Goal: Task Accomplishment & Management: Use online tool/utility

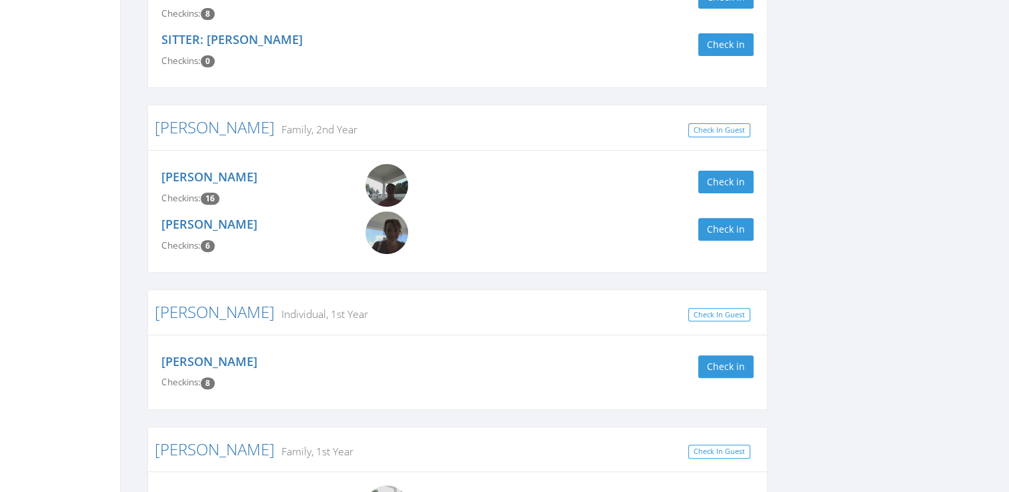
scroll to position [443, 0]
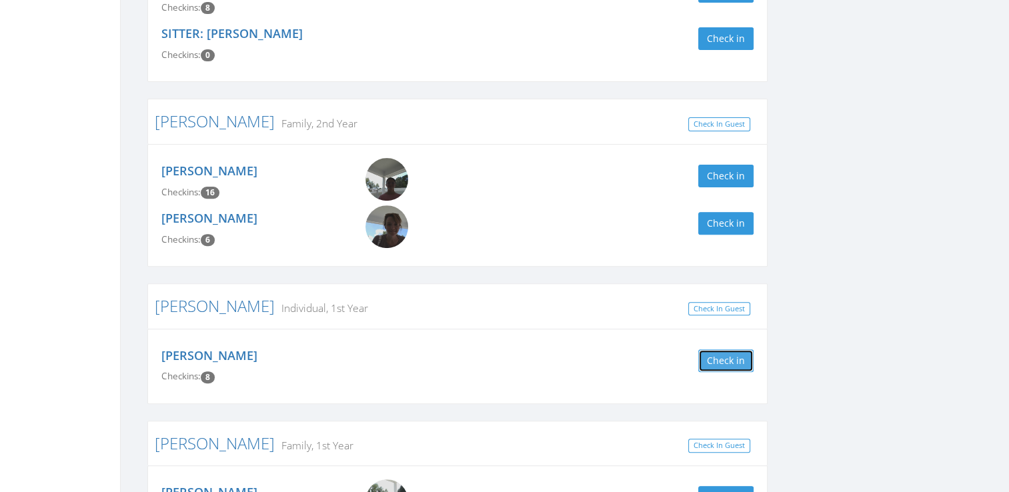
click at [723, 359] on button "Check in" at bounding box center [725, 360] width 55 height 23
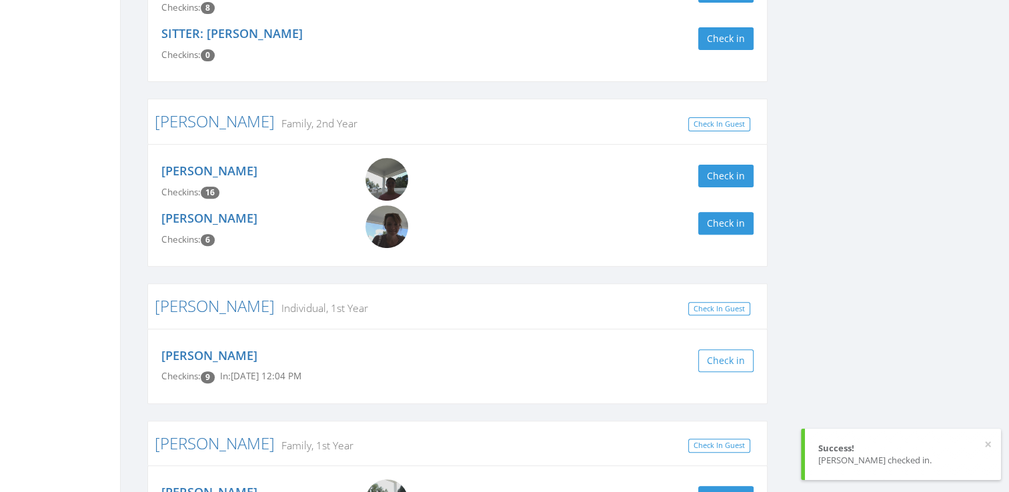
click at [876, 321] on div "[PERSON_NAME] Clear Filter by Membership Active memberships only [PERSON_NAME] …" at bounding box center [564, 169] width 855 height 968
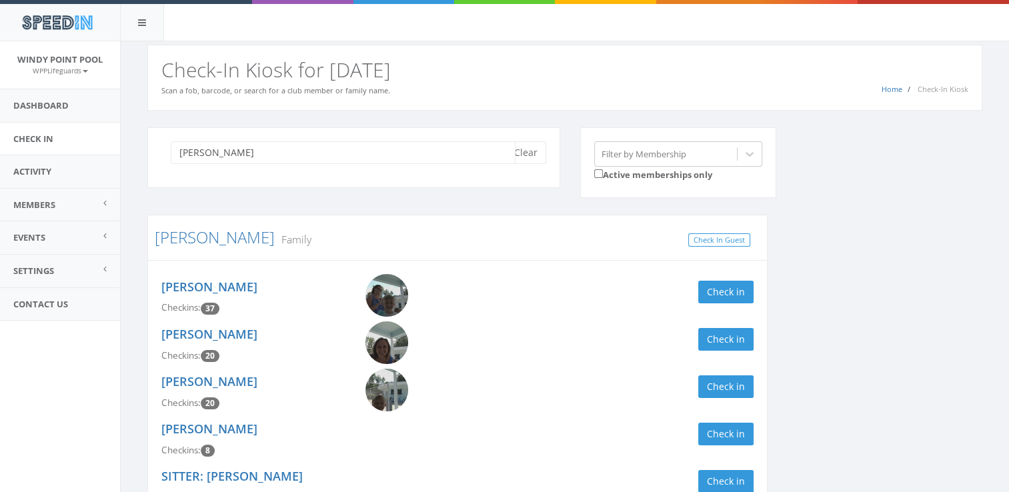
drag, startPoint x: 243, startPoint y: 151, endPoint x: 131, endPoint y: 149, distance: 112.1
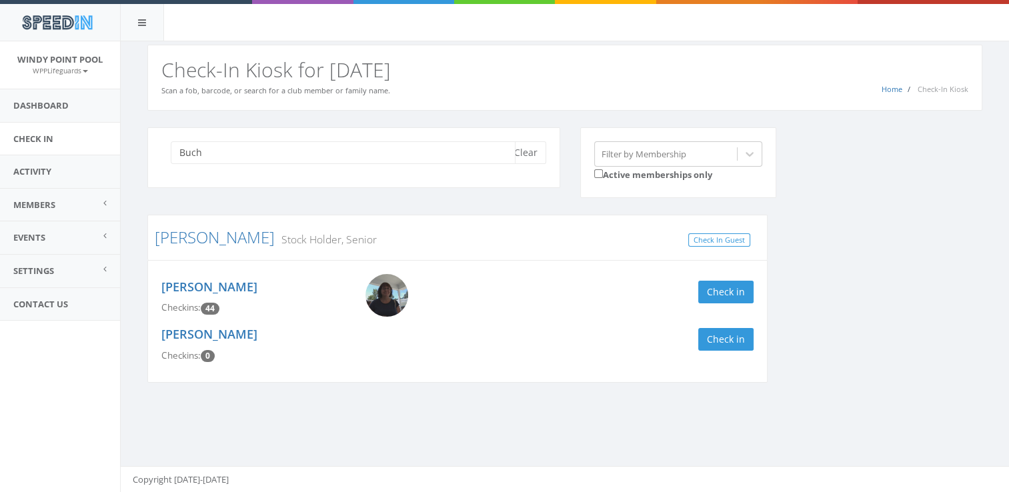
type input "Buch"
click at [716, 277] on div "[PERSON_NAME] Checkins: 44 Check in" at bounding box center [457, 297] width 612 height 47
click at [745, 284] on button "Check in" at bounding box center [725, 292] width 55 height 23
click at [862, 287] on div "Buch Clear Filter by Membership Active memberships only Buchwald Stock Holder, …" at bounding box center [564, 263] width 855 height 272
click at [523, 153] on button "Clear" at bounding box center [525, 152] width 41 height 23
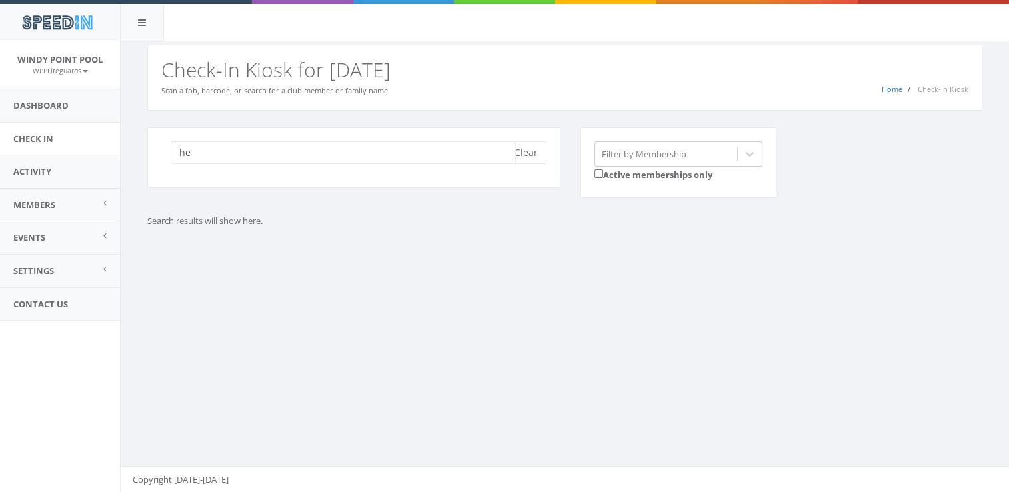
type input "h"
type input "p"
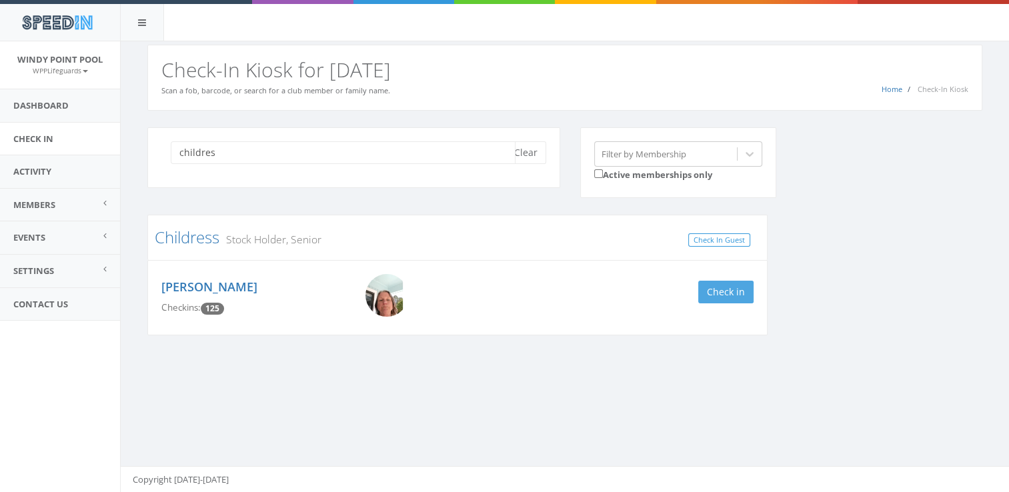
type input "childres"
click at [727, 291] on button "Check in" at bounding box center [725, 292] width 55 height 23
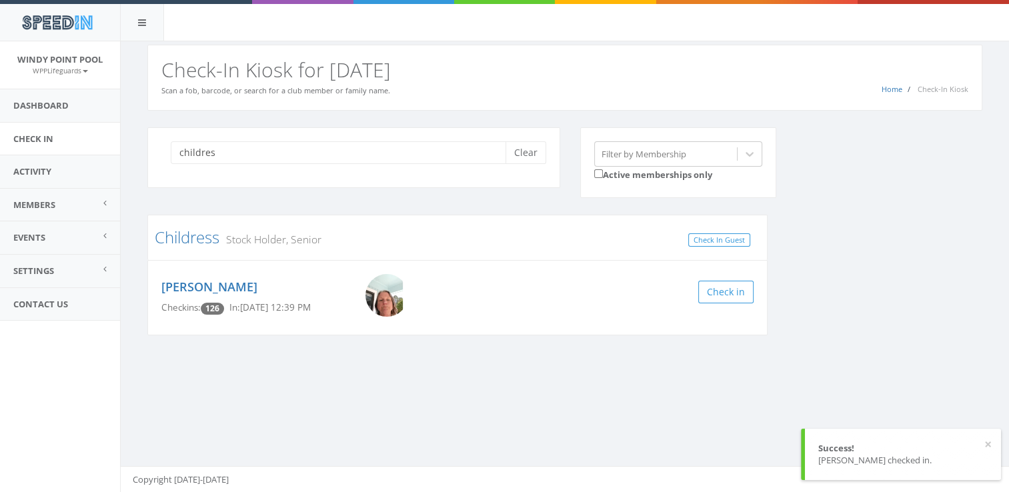
click at [580, 236] on h3 "Childress Stock Holder, Senior" at bounding box center [457, 237] width 605 height 17
click at [525, 158] on button "Clear" at bounding box center [525, 152] width 41 height 23
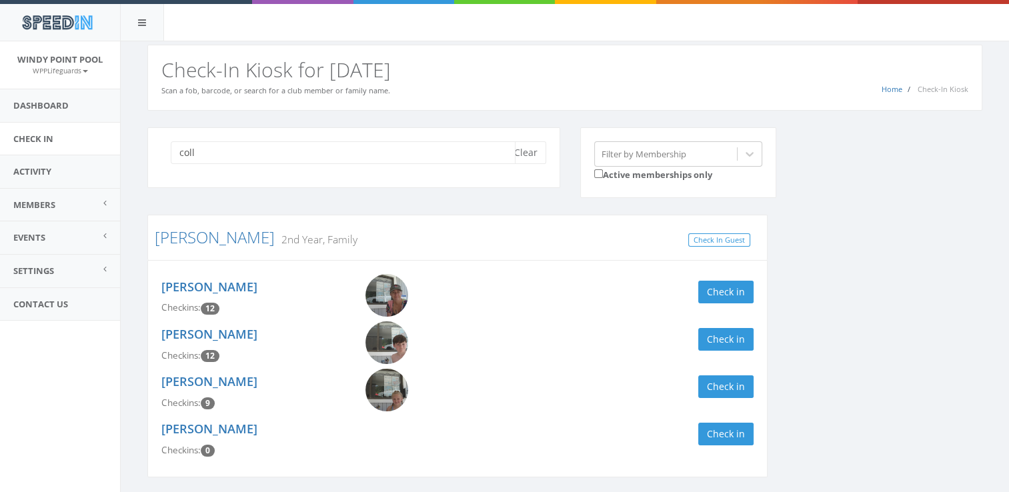
type input "coll"
click at [754, 299] on div "Check in" at bounding box center [610, 292] width 306 height 23
click at [739, 343] on button "Check in" at bounding box center [725, 339] width 55 height 23
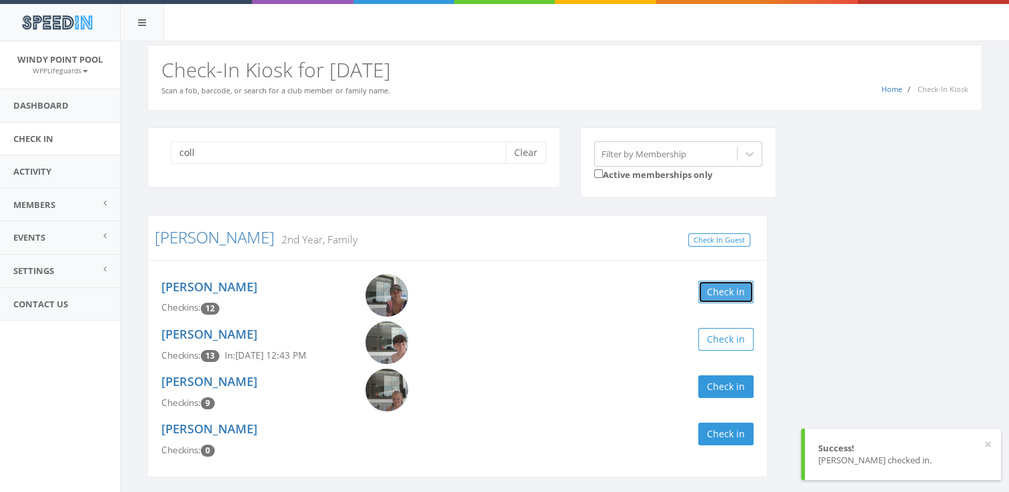
click at [723, 288] on button "Check in" at bounding box center [725, 292] width 55 height 23
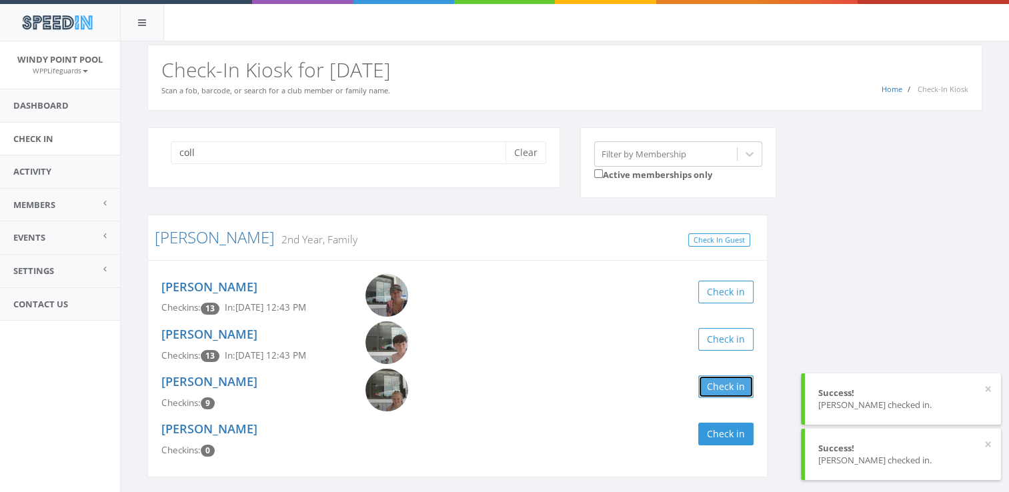
click at [725, 393] on button "Check in" at bounding box center [725, 386] width 55 height 23
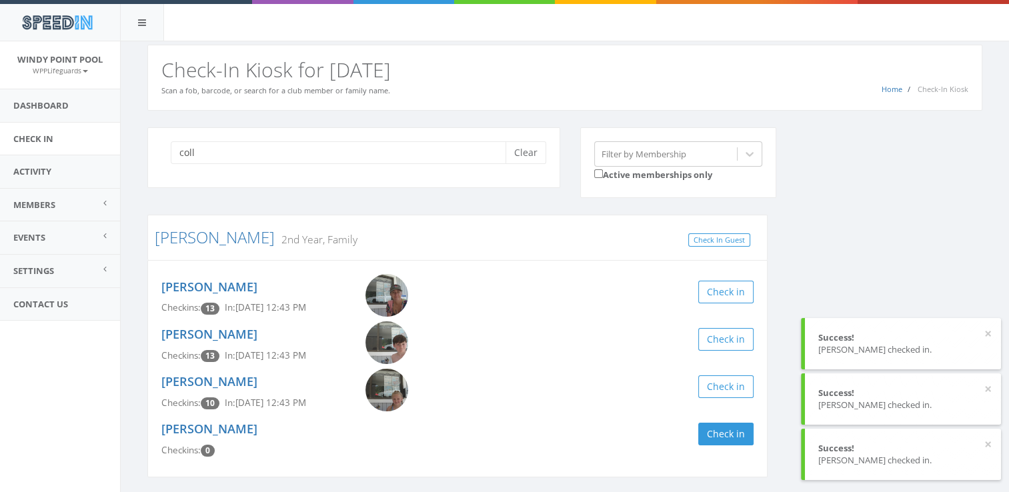
click at [852, 211] on div "coll Clear Filter by Membership Active memberships only" at bounding box center [569, 171] width 865 height 88
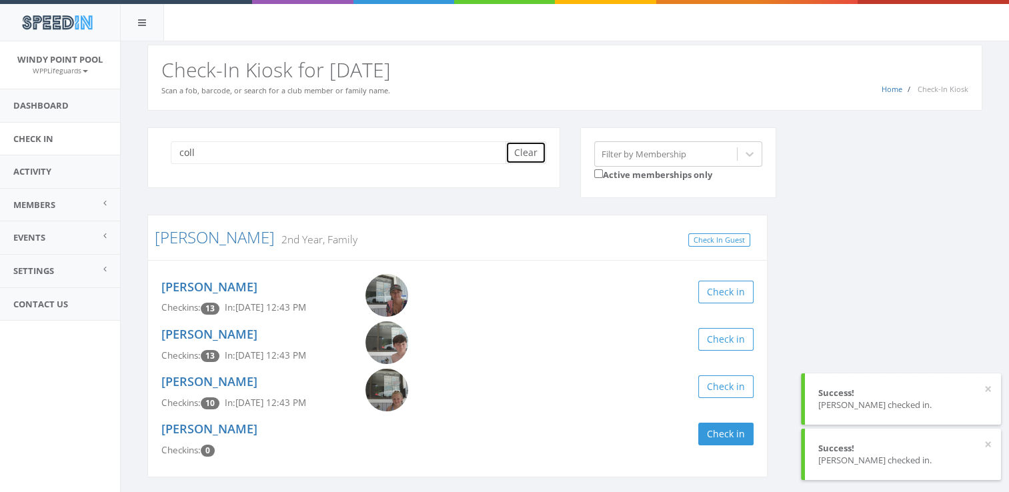
click at [522, 155] on button "Clear" at bounding box center [525, 152] width 41 height 23
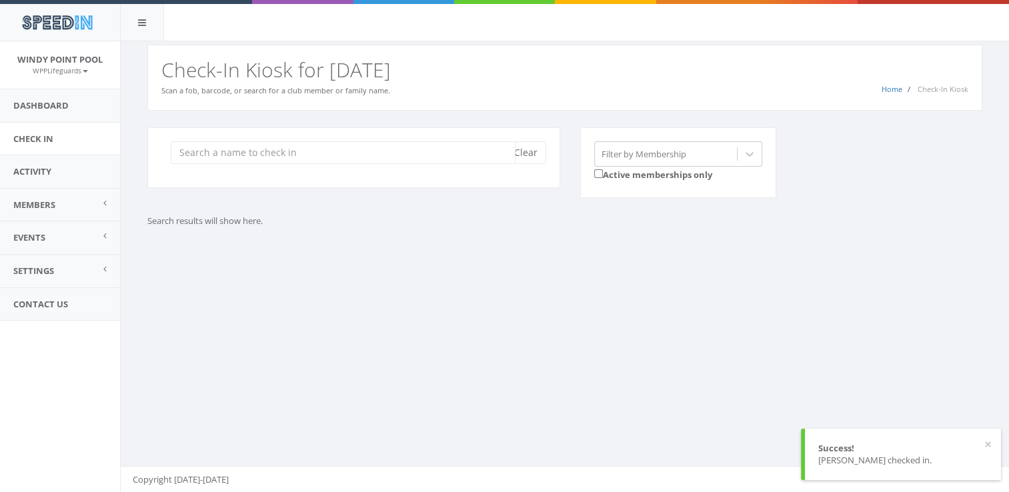
click at [415, 155] on input "search" at bounding box center [343, 152] width 345 height 23
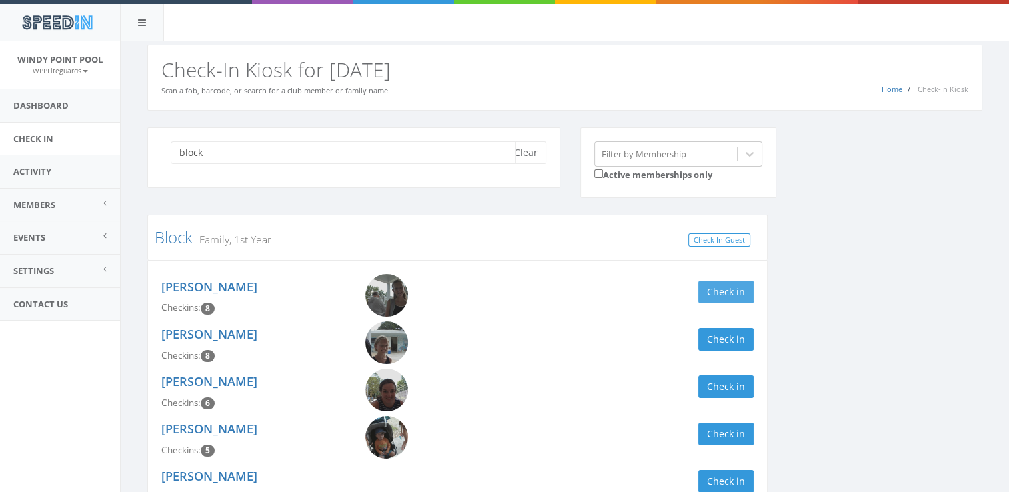
type input "block"
click at [721, 297] on button "Check in" at bounding box center [725, 292] width 55 height 23
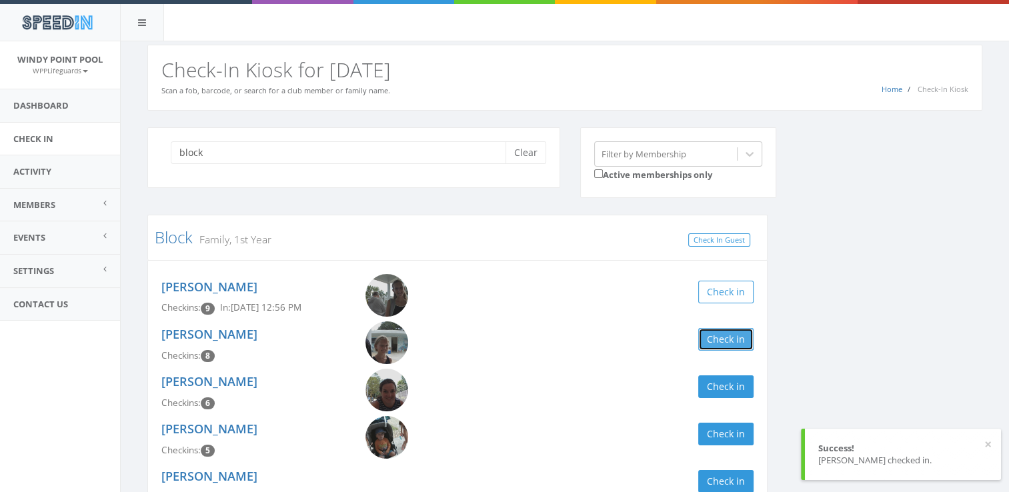
click at [723, 341] on button "Check in" at bounding box center [725, 339] width 55 height 23
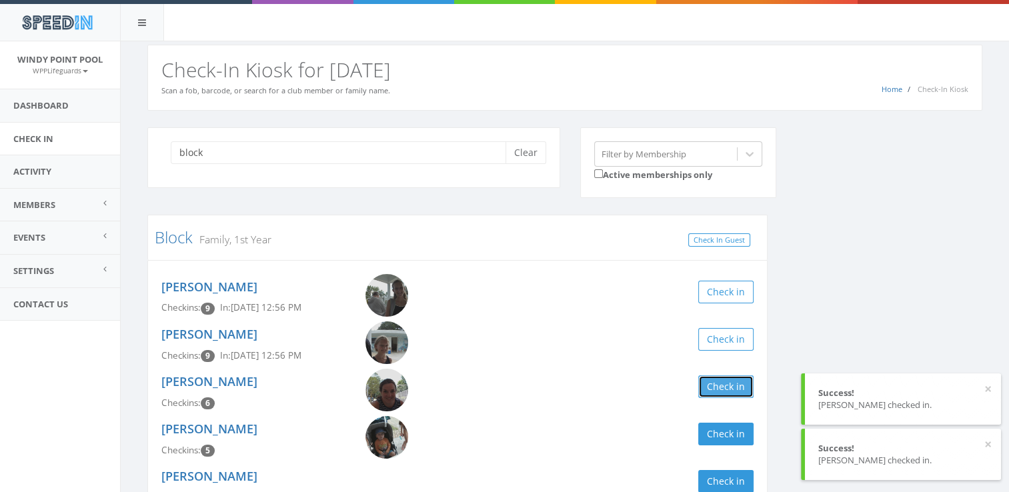
click at [727, 386] on button "Check in" at bounding box center [725, 386] width 55 height 23
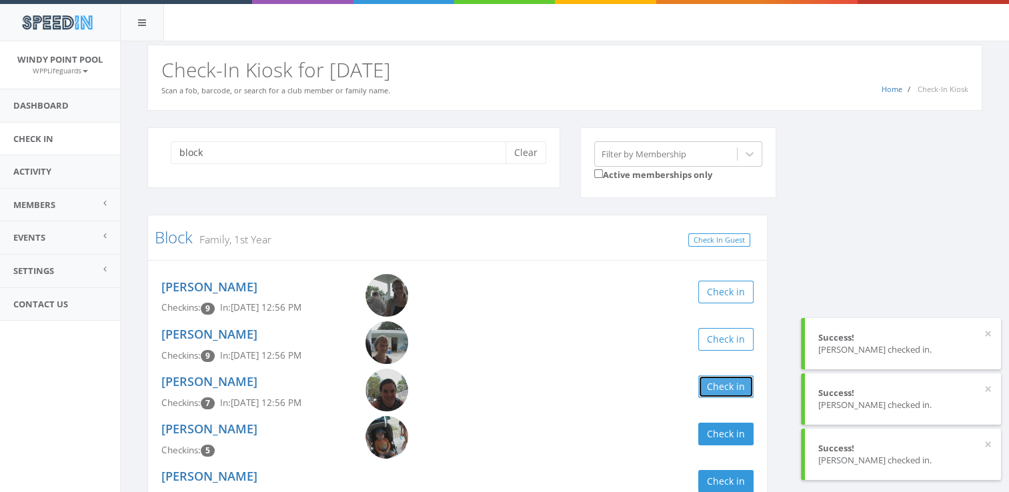
click at [721, 393] on button "Check in" at bounding box center [725, 386] width 55 height 23
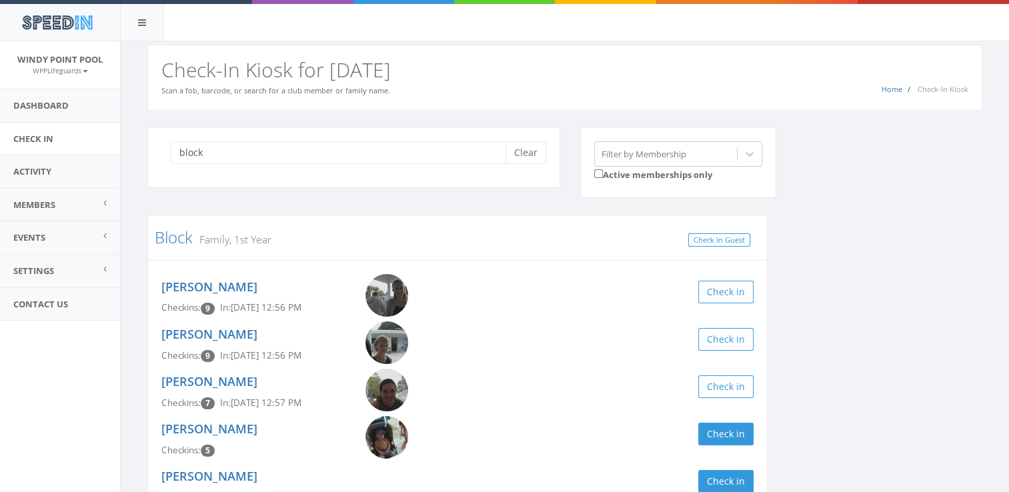
click at [843, 249] on div "block Clear Filter by Membership Active memberships only Block Family, 1st Year…" at bounding box center [564, 433] width 855 height 612
click at [530, 153] on button "Clear" at bounding box center [525, 152] width 41 height 23
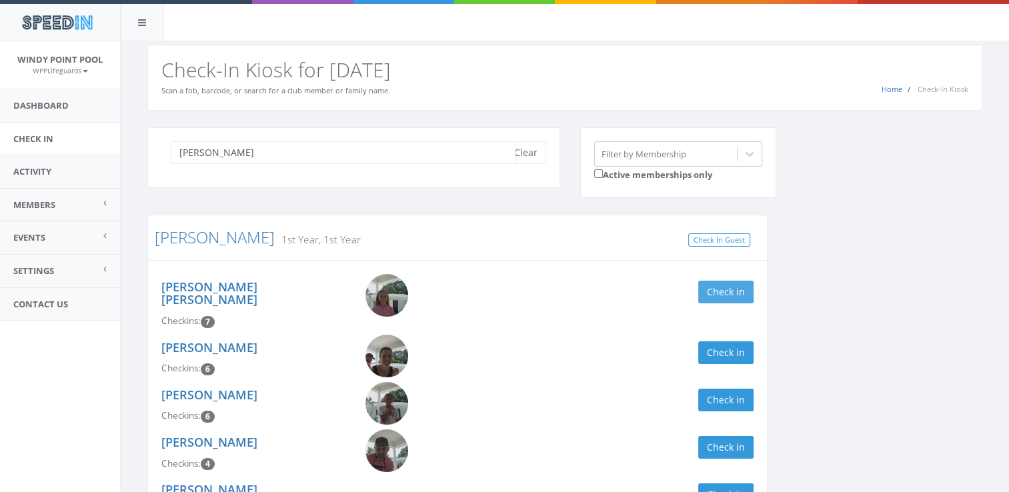
type input "christophel"
click at [717, 288] on button "Check in" at bounding box center [725, 292] width 55 height 23
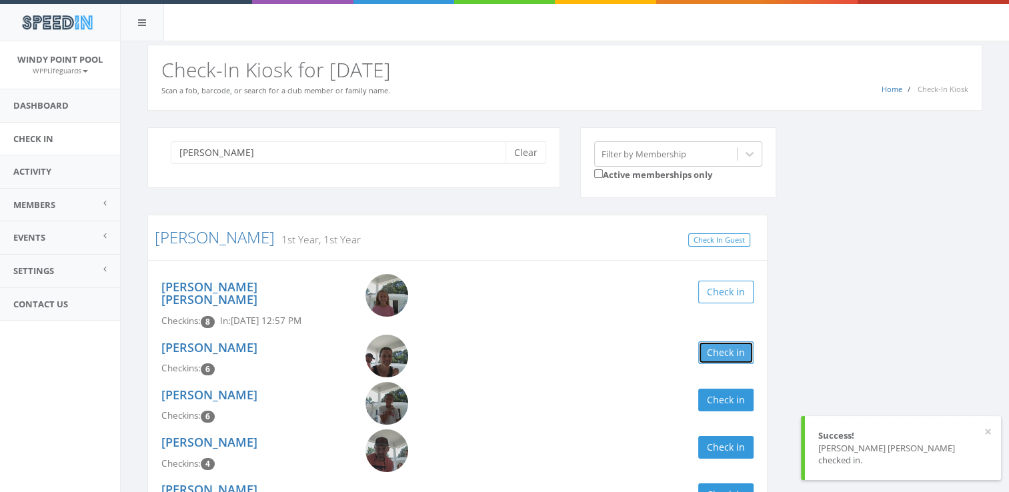
click at [728, 341] on button "Check in" at bounding box center [725, 352] width 55 height 23
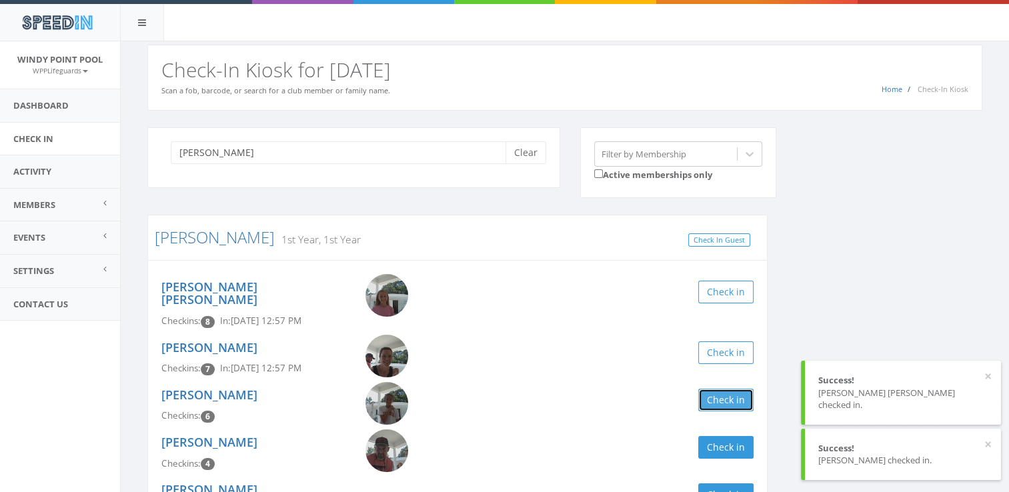
click at [736, 389] on button "Check in" at bounding box center [725, 400] width 55 height 23
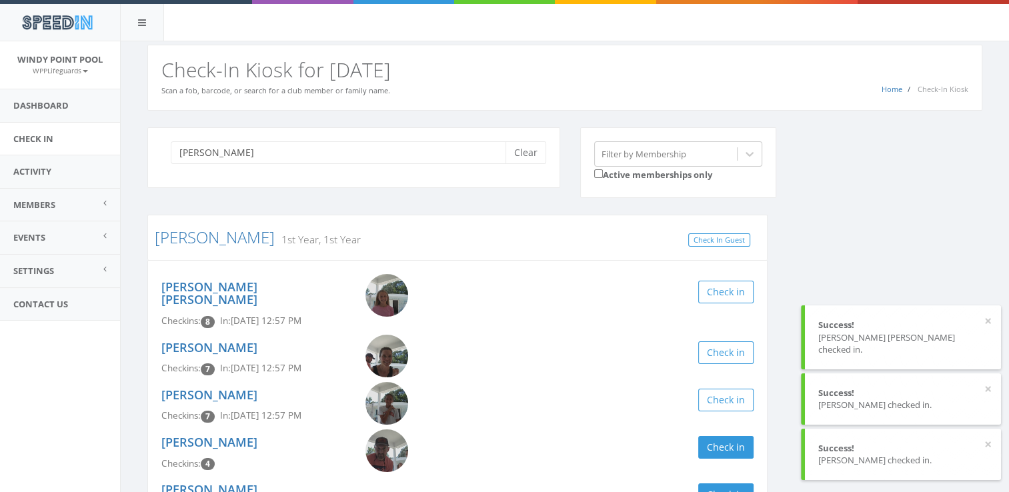
click at [811, 257] on div "christophel Clear Filter by Membership Active memberships only Christophel 1st …" at bounding box center [564, 364] width 855 height 475
click at [535, 159] on button "Clear" at bounding box center [525, 152] width 41 height 23
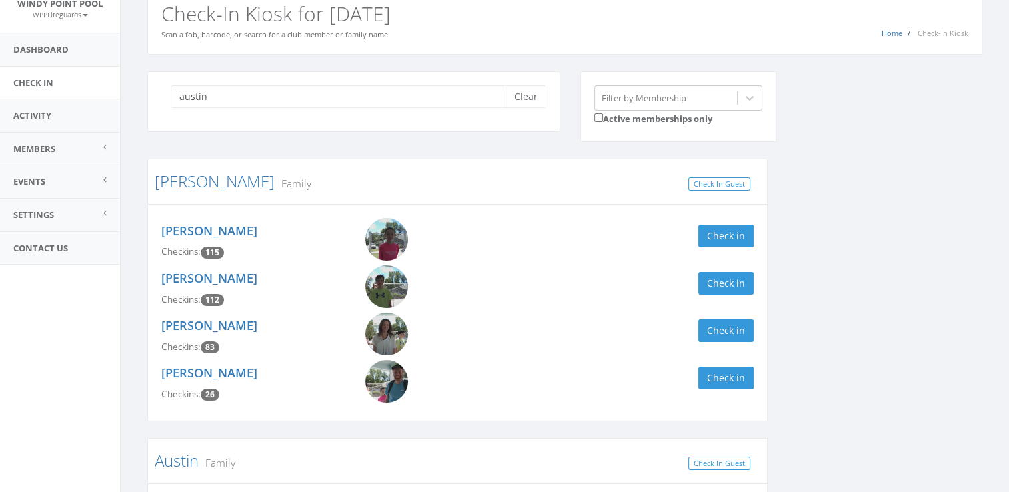
scroll to position [80, 0]
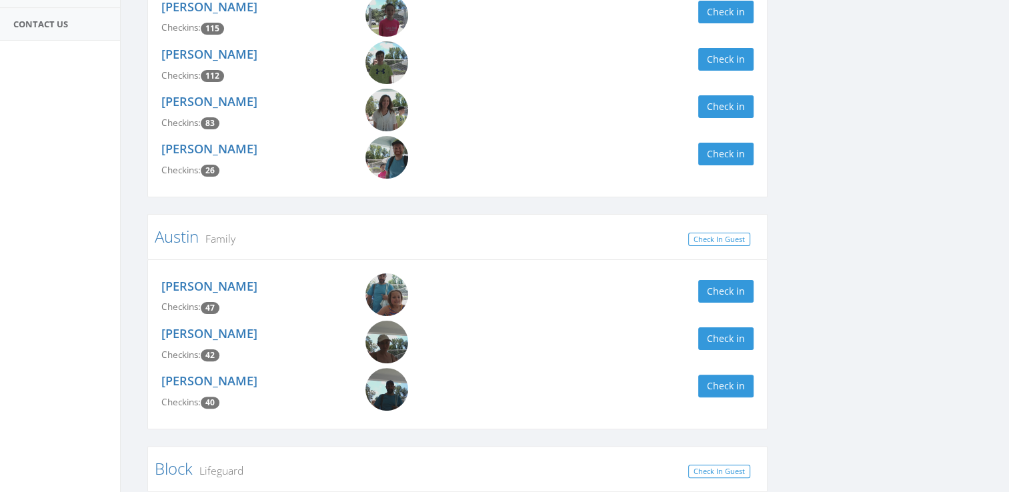
scroll to position [293, 0]
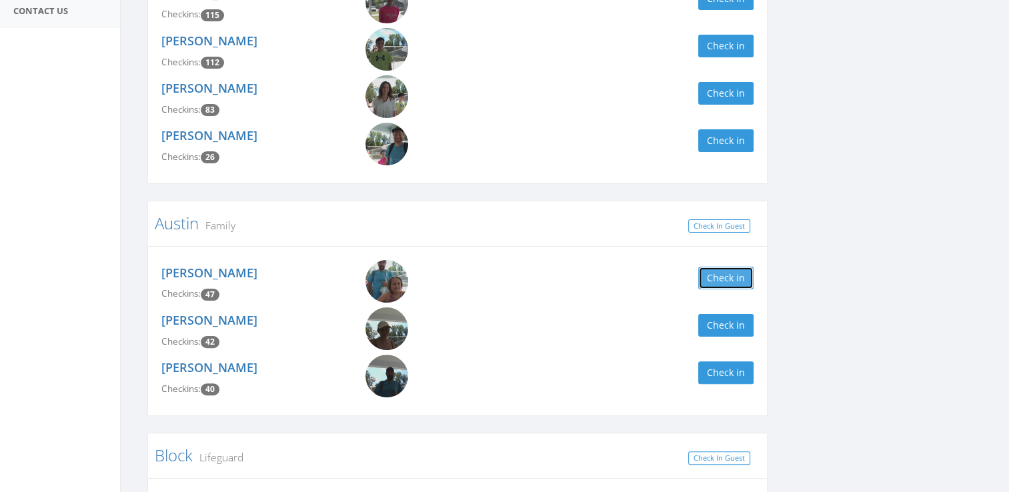
click at [736, 271] on button "Check in" at bounding box center [725, 278] width 55 height 23
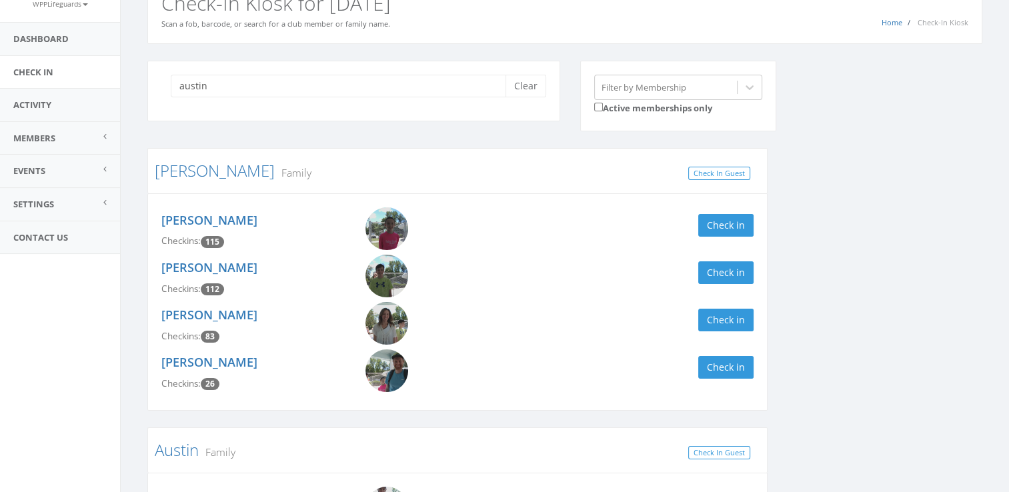
scroll to position [0, 0]
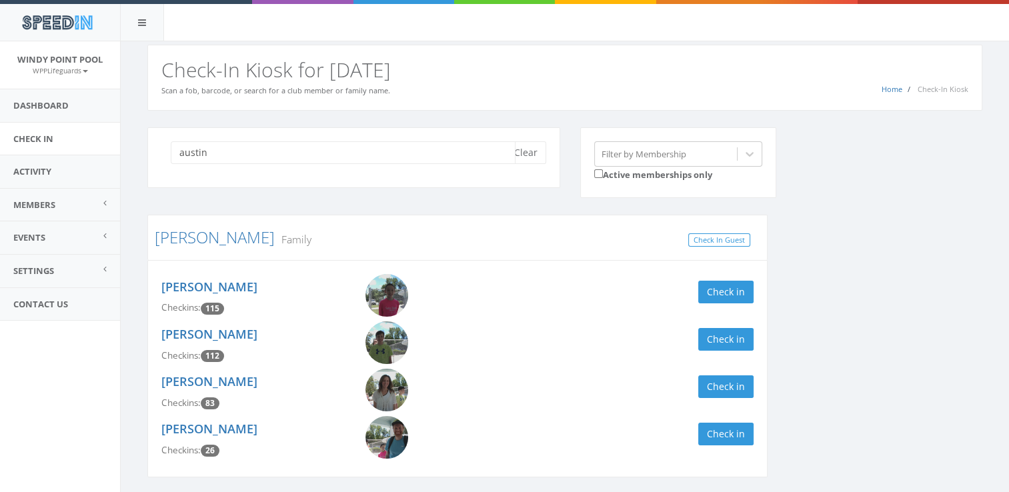
click at [427, 145] on input "austin" at bounding box center [343, 152] width 345 height 23
type input "a"
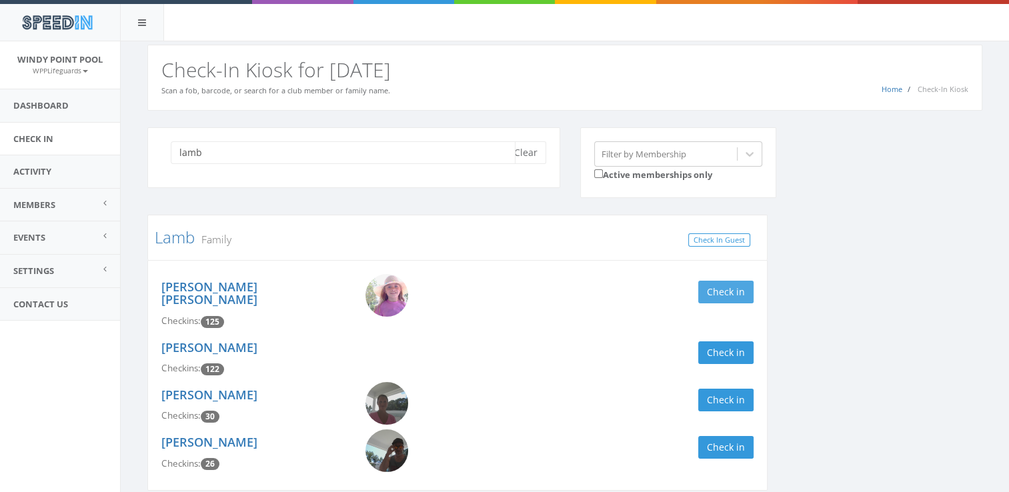
type input "lamb"
click at [735, 289] on button "Check in" at bounding box center [725, 292] width 55 height 23
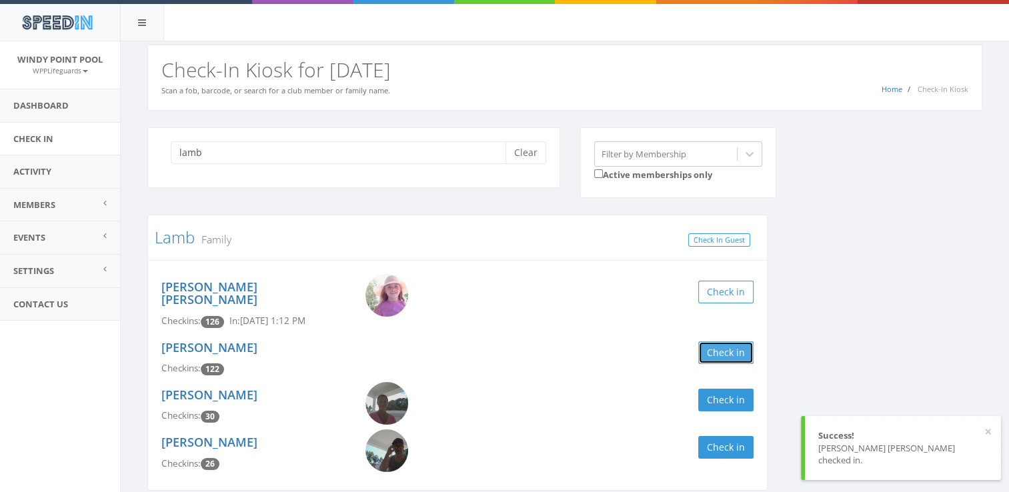
click at [721, 344] on button "Check in" at bounding box center [725, 352] width 55 height 23
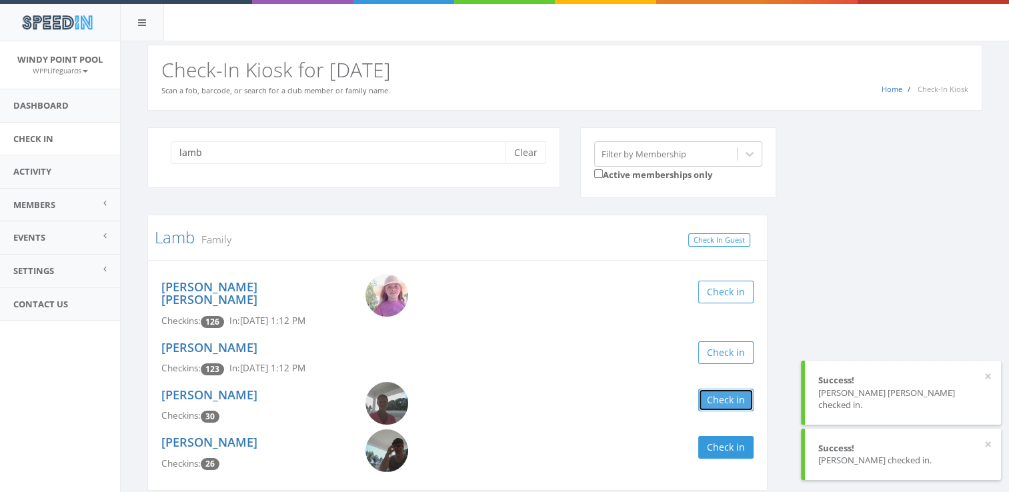
click at [731, 391] on button "Check in" at bounding box center [725, 400] width 55 height 23
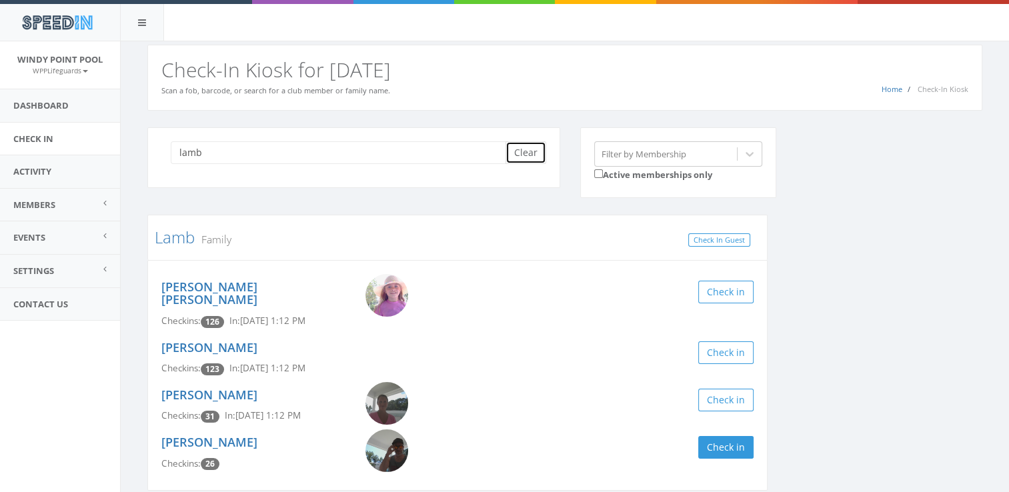
click at [520, 153] on button "Clear" at bounding box center [525, 152] width 41 height 23
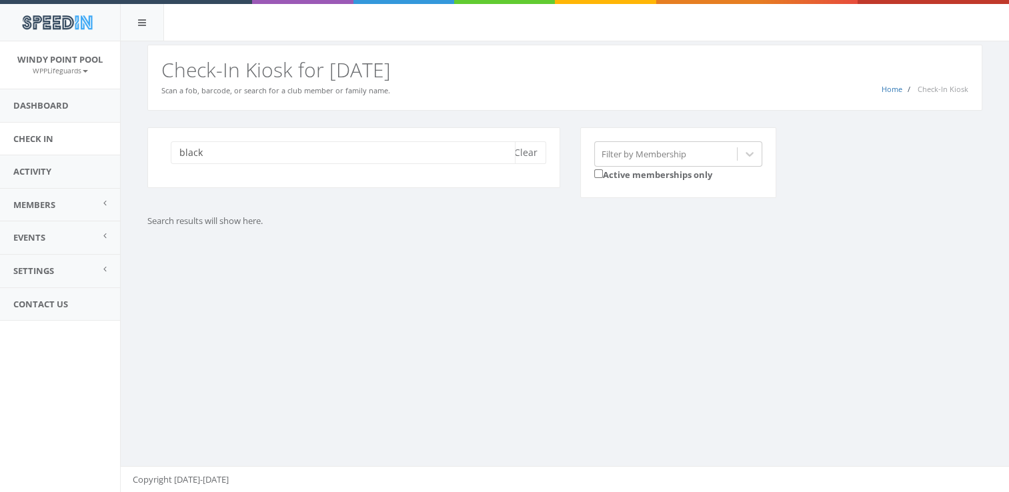
type input "black"
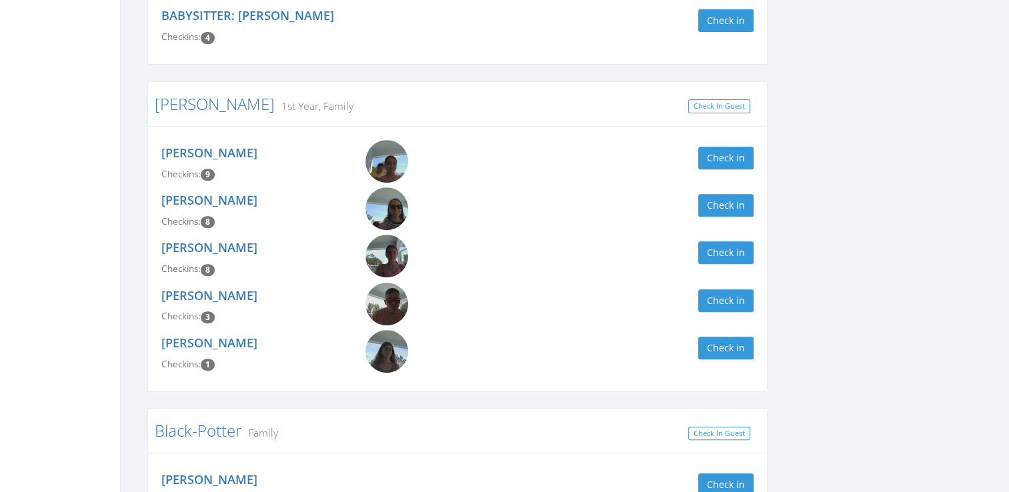
scroll to position [523, 0]
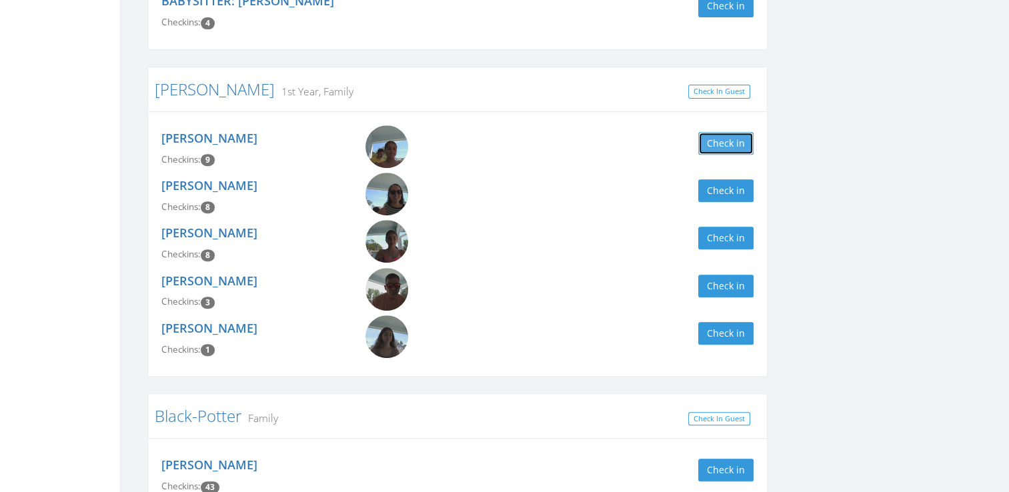
click at [725, 138] on button "Check in" at bounding box center [725, 143] width 55 height 23
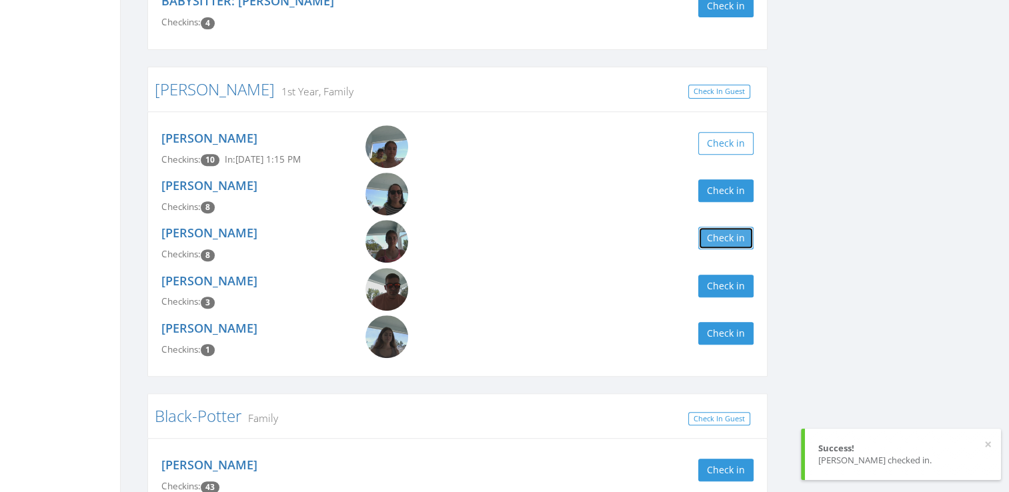
click at [724, 233] on button "Check in" at bounding box center [725, 238] width 55 height 23
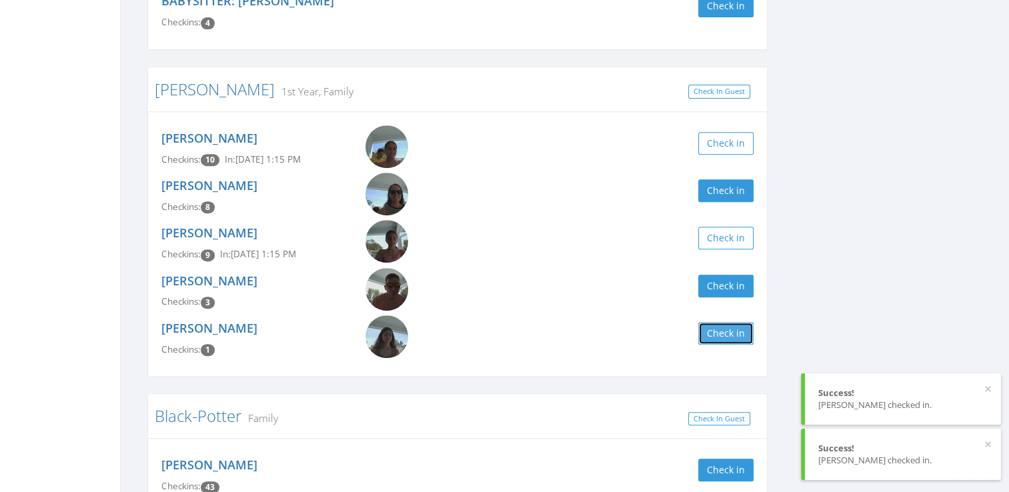
click at [713, 334] on button "Check in" at bounding box center [725, 333] width 55 height 23
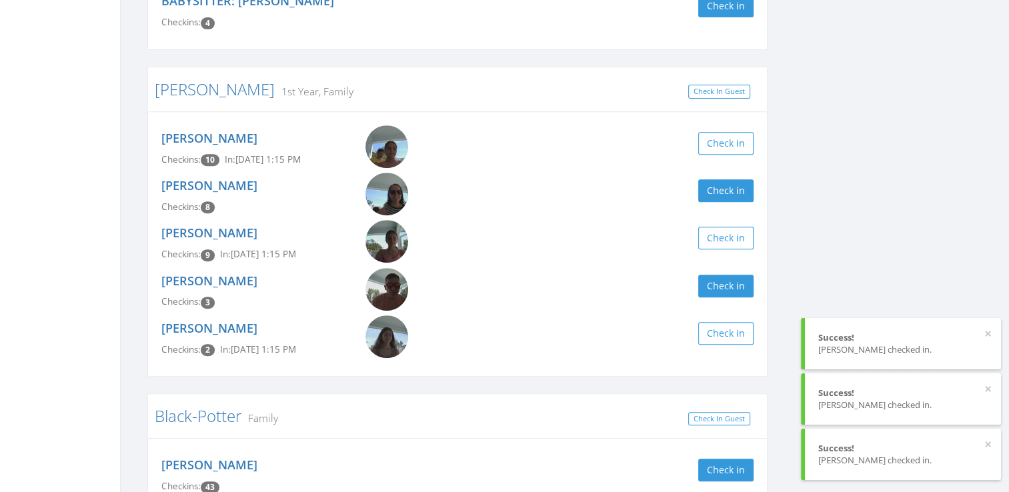
click at [834, 281] on div "black Clear Filter by Membership Active memberships only Black Family, 1st Year…" at bounding box center [564, 452] width 855 height 1694
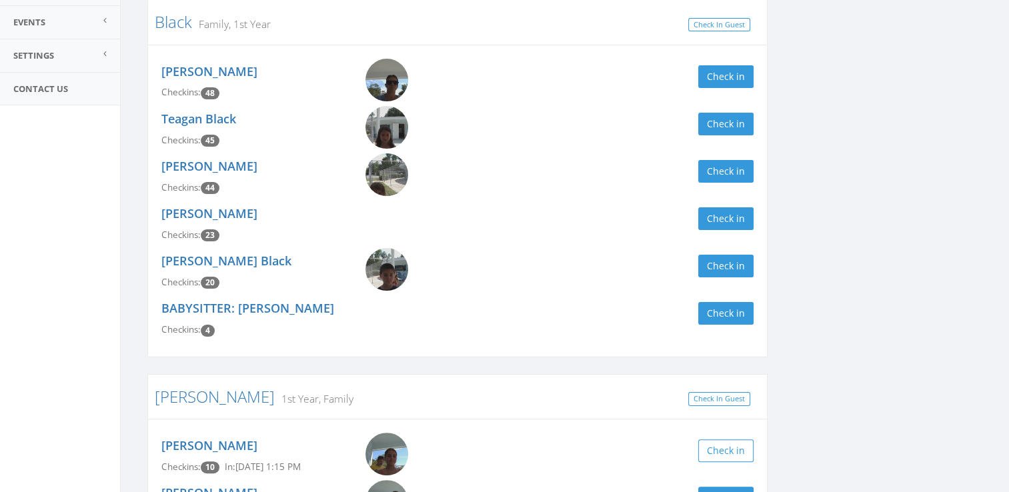
scroll to position [0, 0]
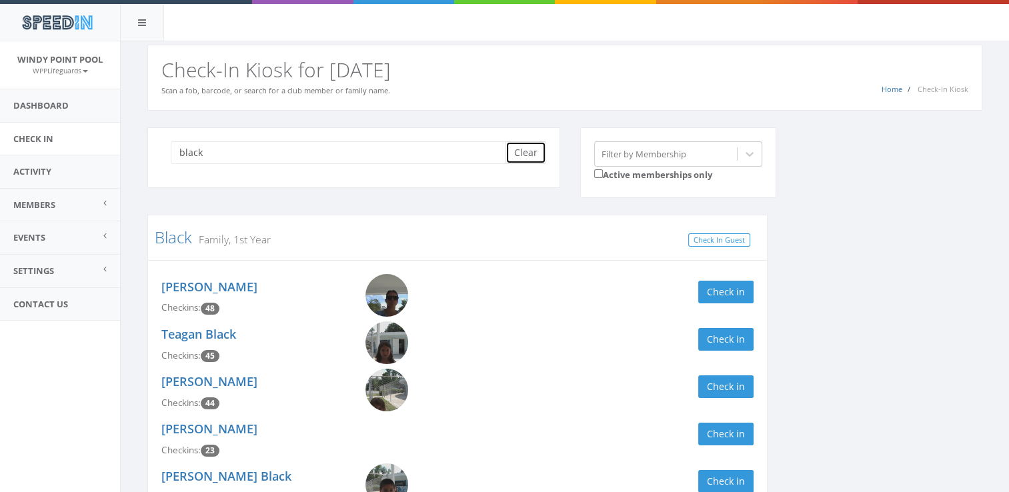
click at [524, 141] on button "Clear" at bounding box center [525, 152] width 41 height 23
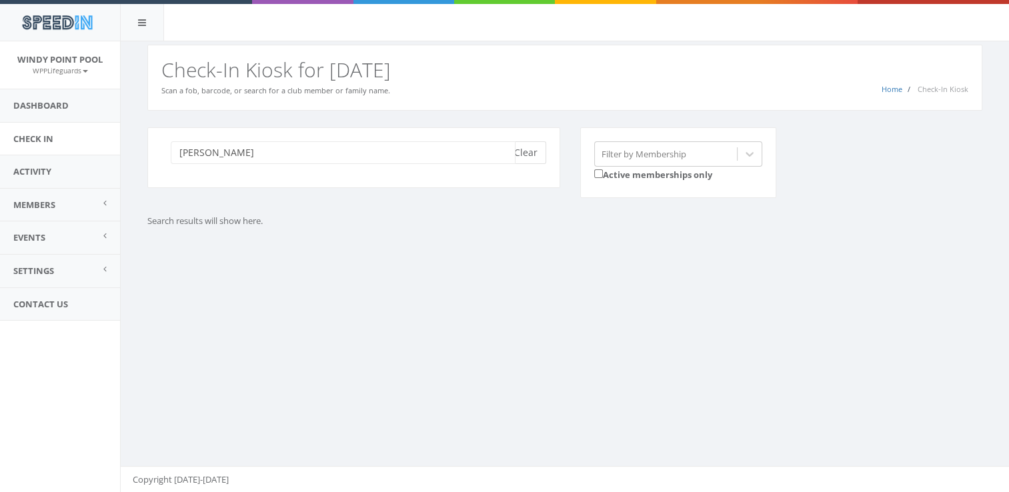
type input "castro"
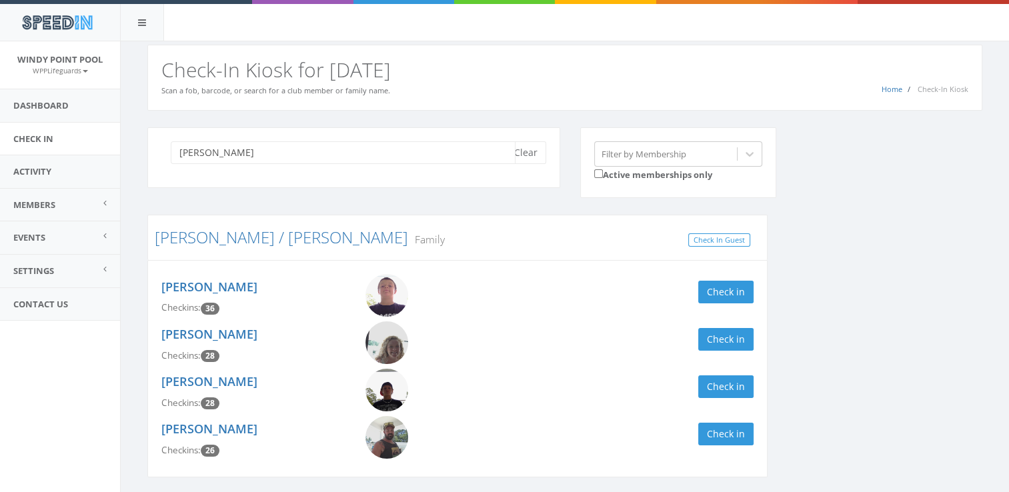
scroll to position [45, 0]
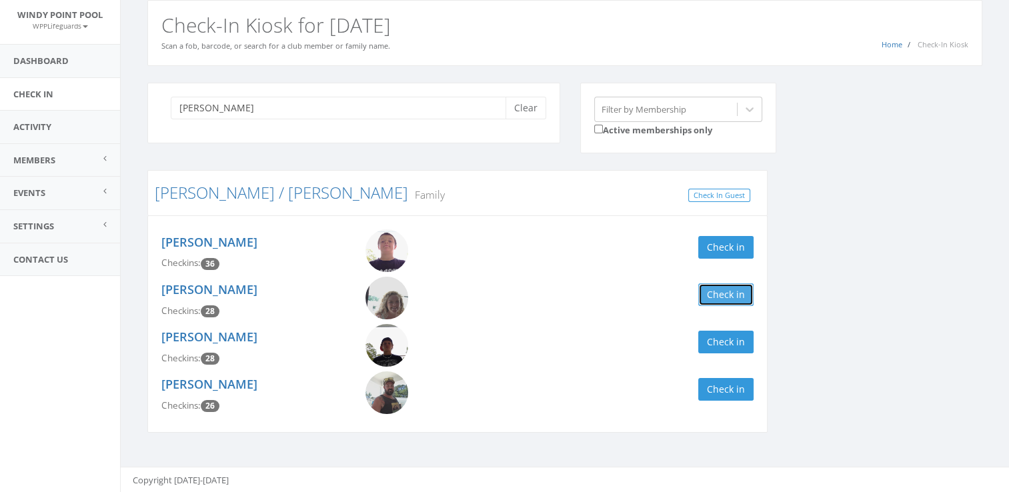
click at [737, 294] on button "Check in" at bounding box center [725, 294] width 55 height 23
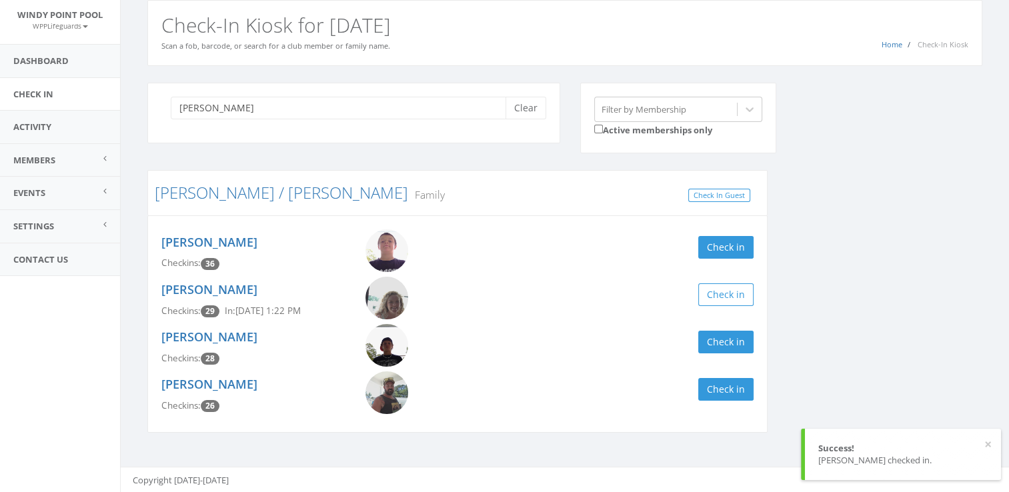
click at [806, 277] on div "castro Clear Filter by Membership Active memberships only Peck / Castro Family …" at bounding box center [564, 266] width 855 height 367
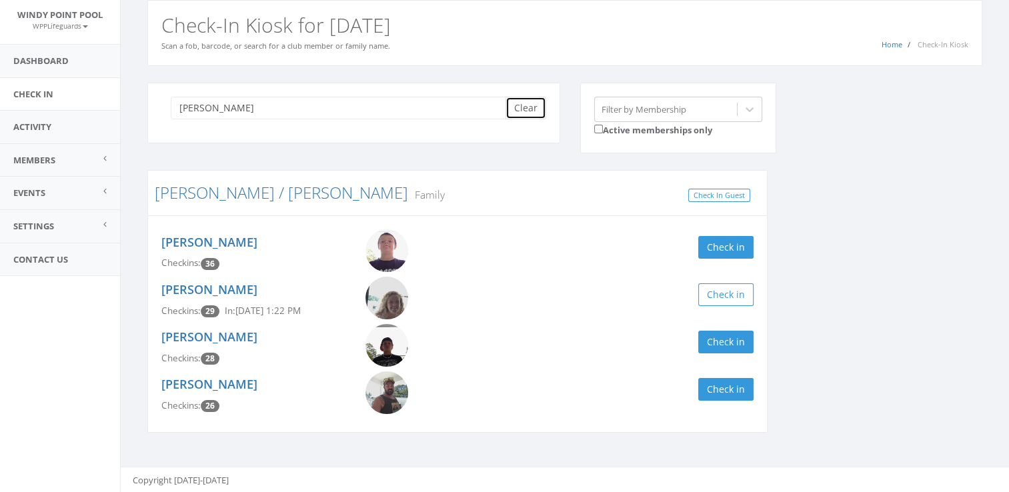
click at [519, 103] on button "Clear" at bounding box center [525, 108] width 41 height 23
click at [519, 103] on div "You are using Internet Explorer, which is an old, insecure browser that does no…" at bounding box center [564, 245] width 889 height 496
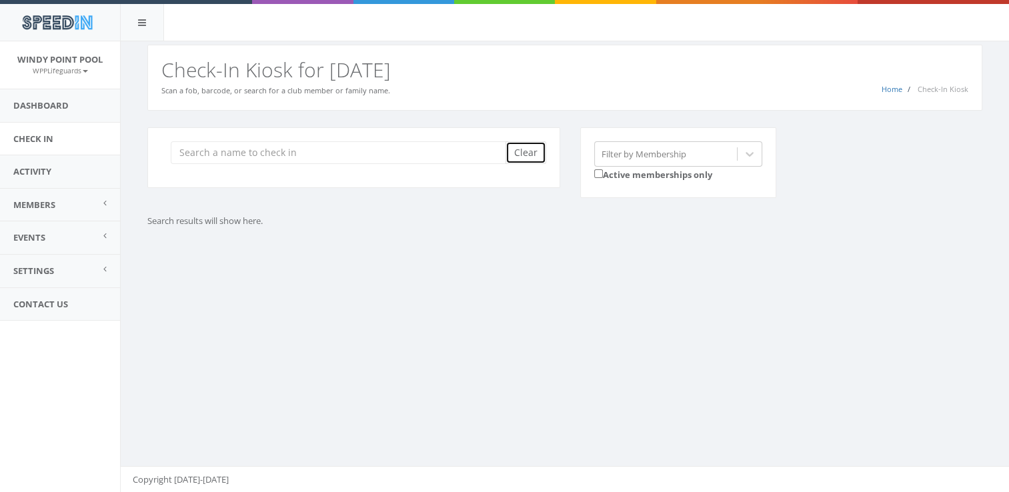
scroll to position [0, 0]
click at [519, 103] on div "Home Check-In Kiosk Check-In Kiosk for Today Scan a fob, barcode, or search for…" at bounding box center [564, 78] width 835 height 66
drag, startPoint x: 519, startPoint y: 103, endPoint x: 382, endPoint y: 161, distance: 149.4
click at [382, 161] on div "You are using Internet Explorer, which is an old, insecure browser that does no…" at bounding box center [564, 266] width 889 height 451
click at [382, 161] on input "search" at bounding box center [343, 152] width 345 height 23
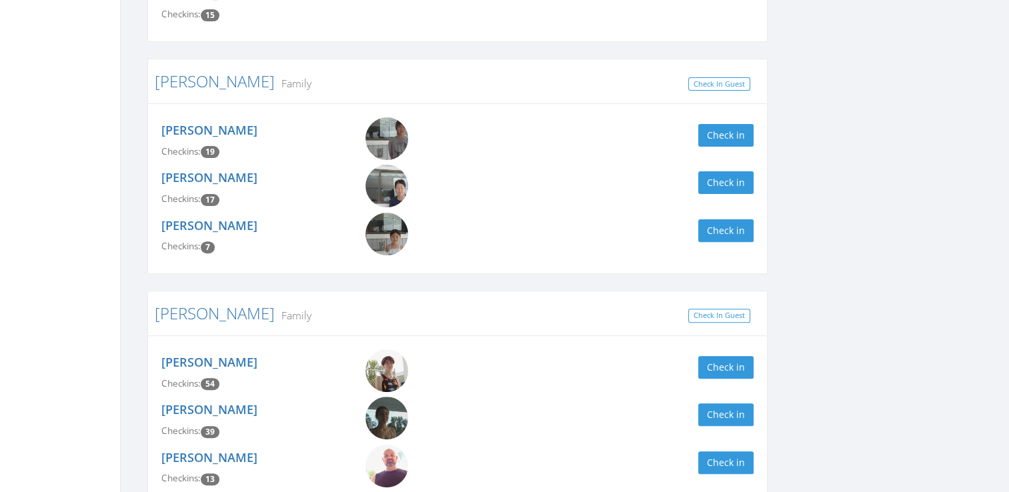
scroll to position [413, 0]
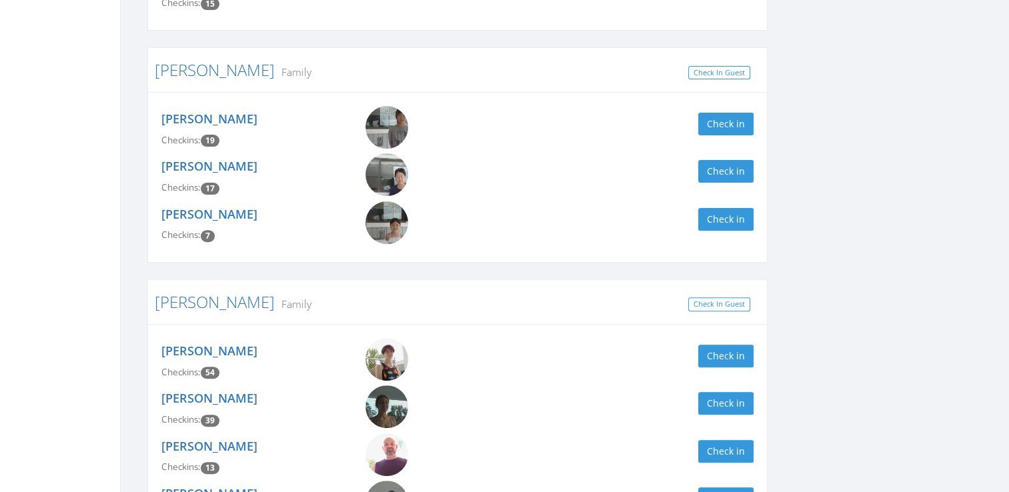
type input "Kim"
click at [719, 169] on div "Jihyun Kim Checkins: 17 Check in" at bounding box center [457, 176] width 612 height 47
click at [719, 164] on button "Check in" at bounding box center [725, 171] width 55 height 23
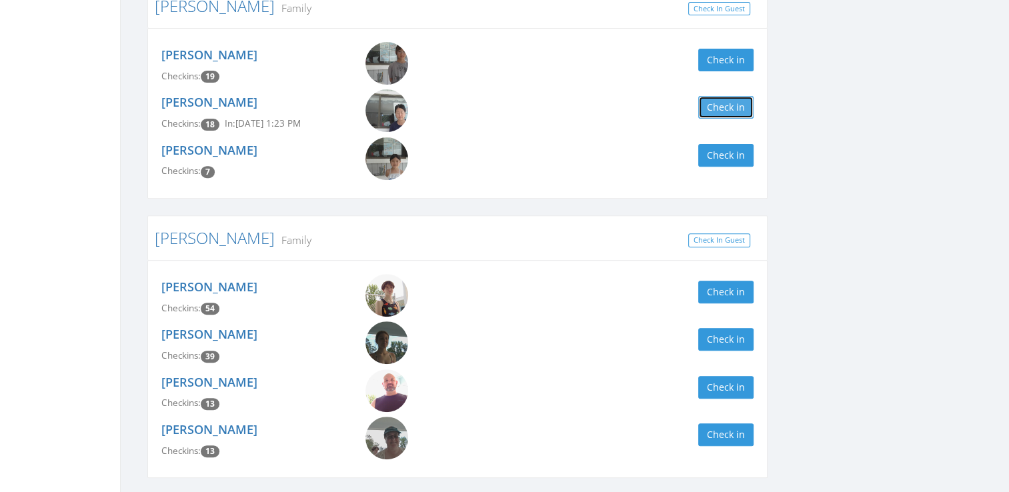
scroll to position [0, 0]
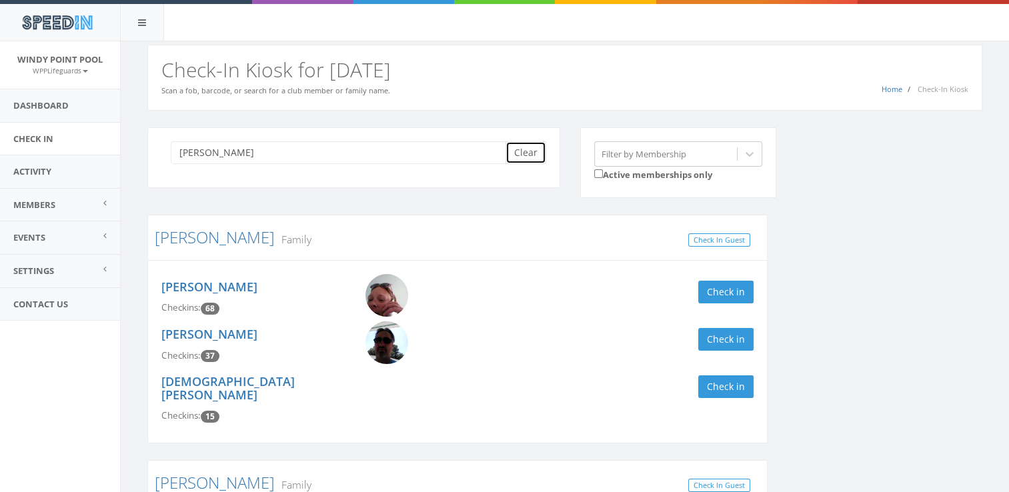
click at [535, 151] on button "Clear" at bounding box center [525, 152] width 41 height 23
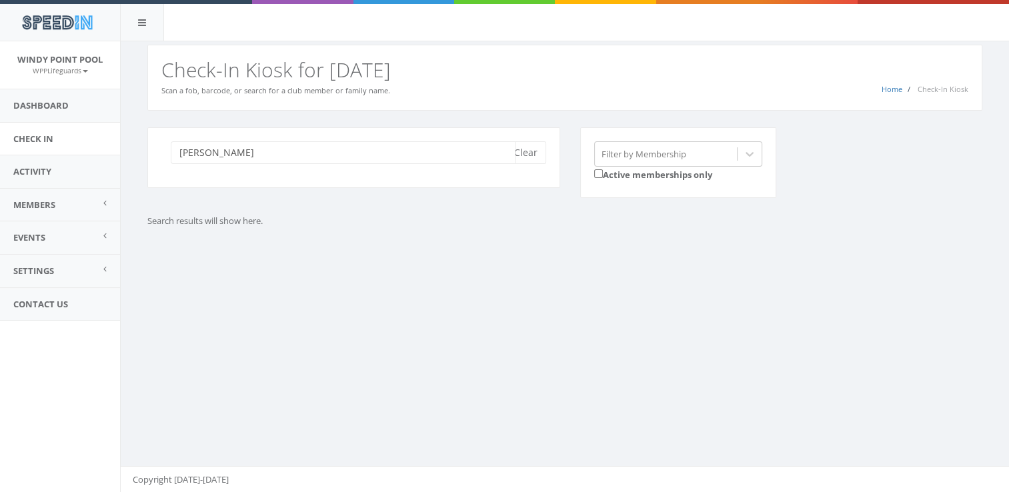
type input "Goodwin"
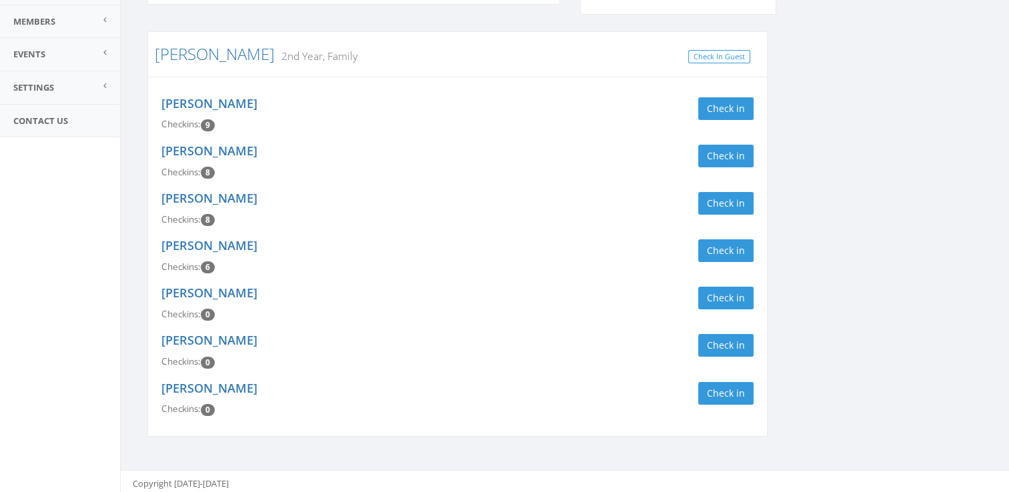
scroll to position [187, 0]
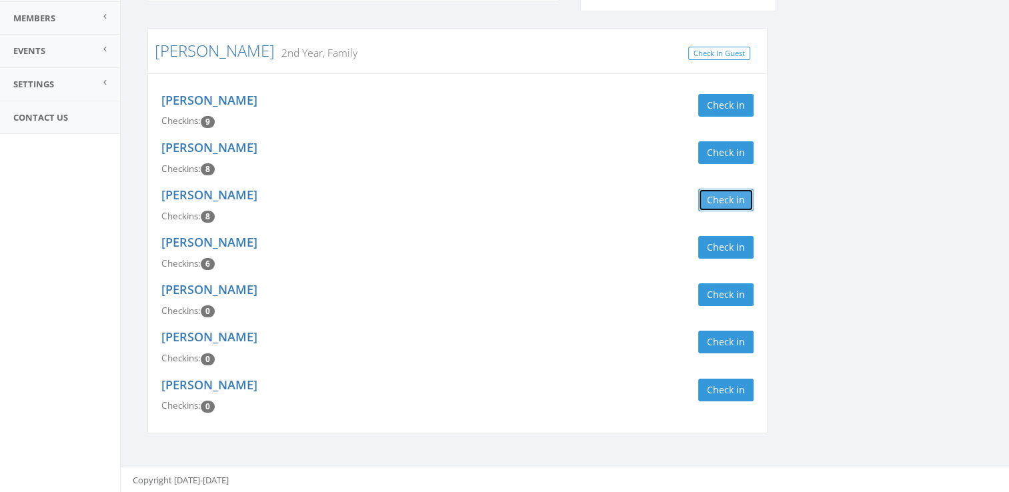
click at [742, 203] on button "Check in" at bounding box center [725, 200] width 55 height 23
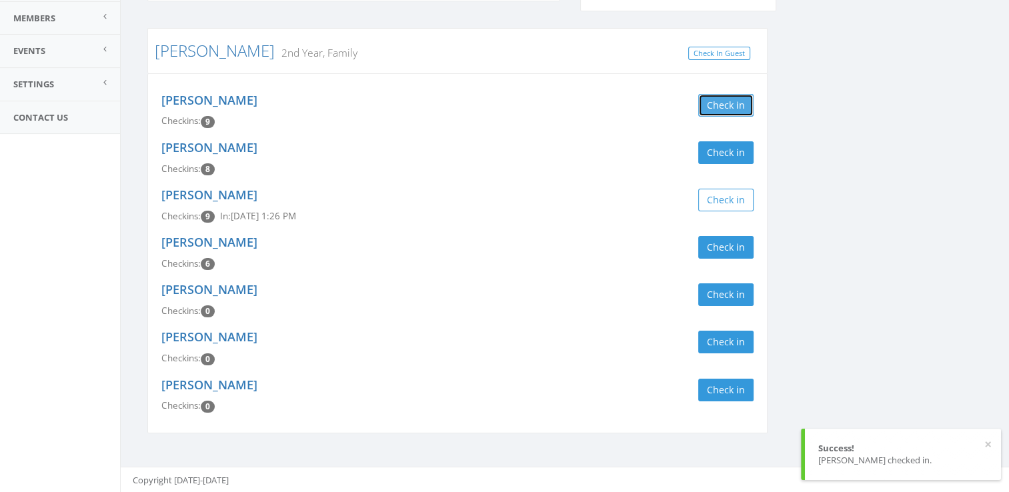
click at [722, 98] on button "Check in" at bounding box center [725, 105] width 55 height 23
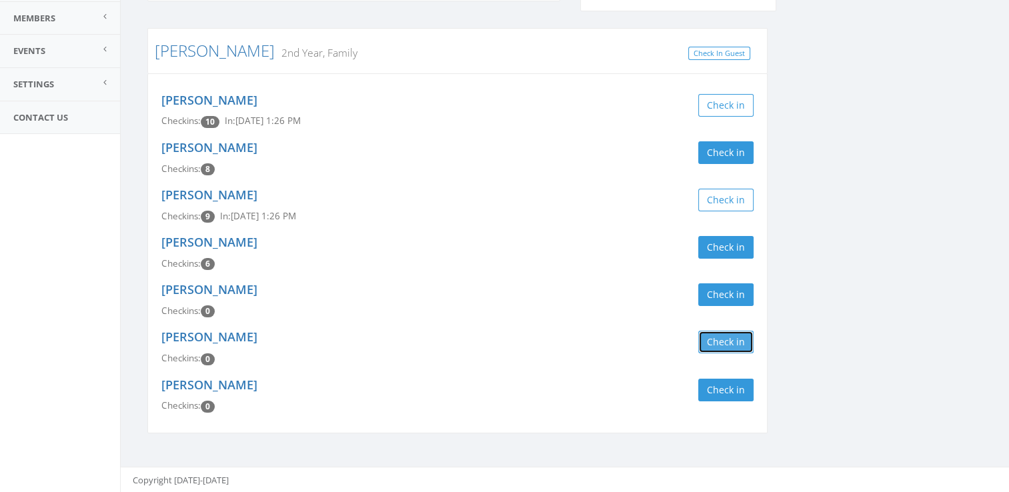
click at [721, 335] on button "Check in" at bounding box center [725, 342] width 55 height 23
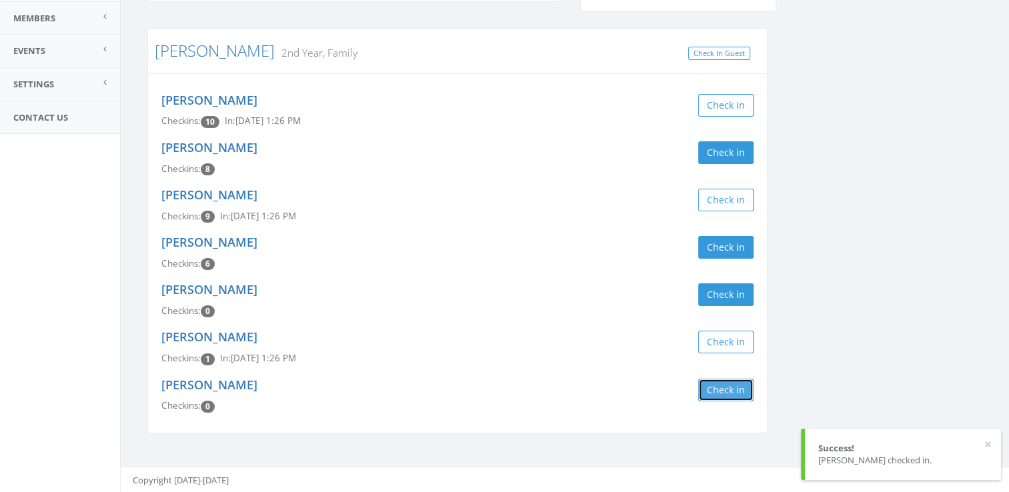
click at [725, 385] on button "Check in" at bounding box center [725, 390] width 55 height 23
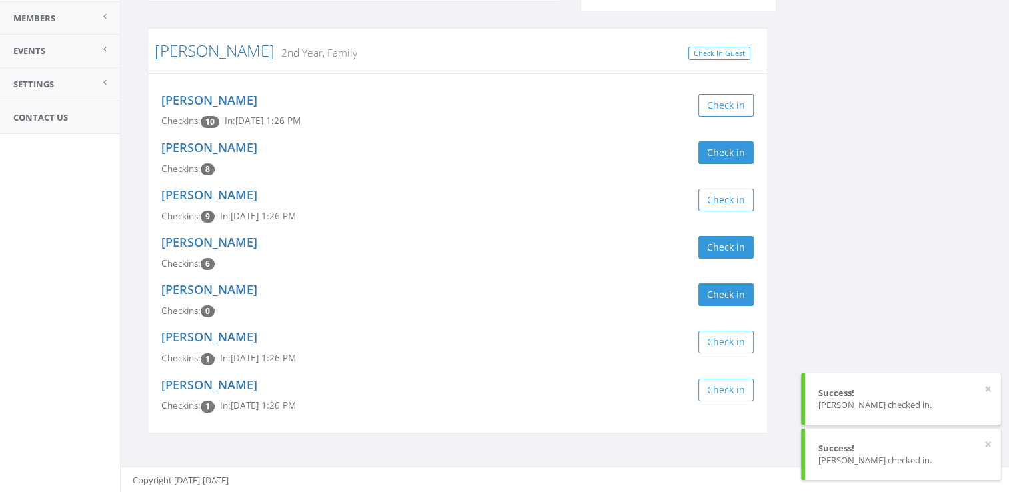
click at [843, 260] on div "Goodwin Clear Filter by Membership Active memberships only Goodwin 2nd Year, Fa…" at bounding box center [564, 195] width 855 height 509
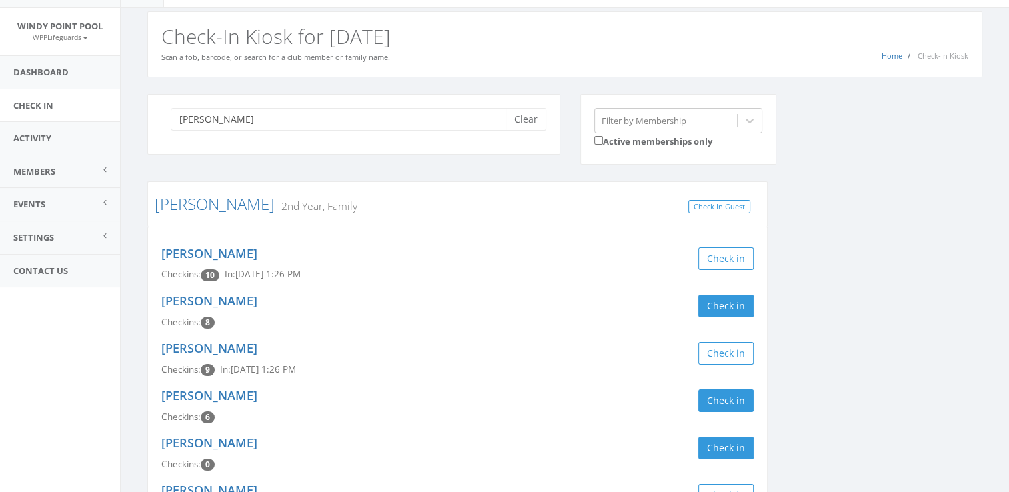
scroll to position [0, 0]
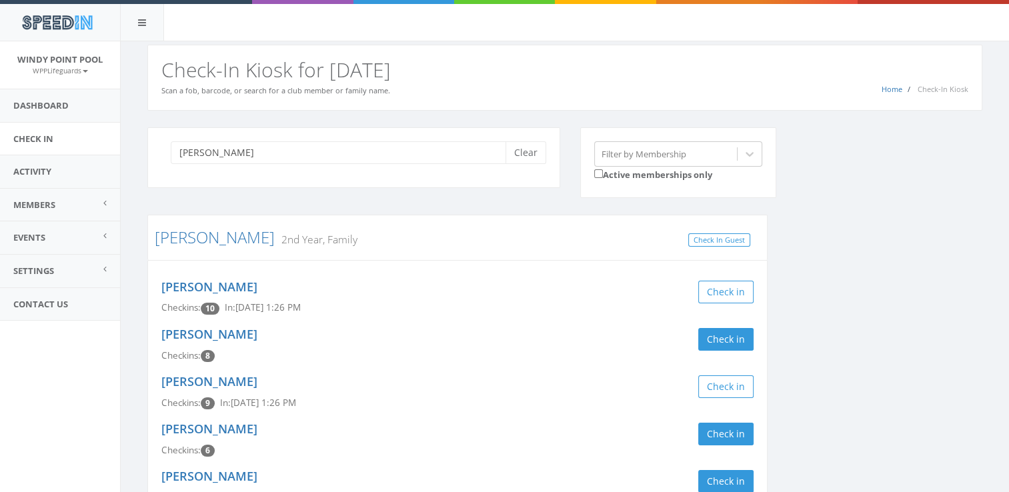
click at [411, 165] on div "Goodwin Clear" at bounding box center [353, 157] width 413 height 61
click at [536, 157] on button "Clear" at bounding box center [525, 152] width 41 height 23
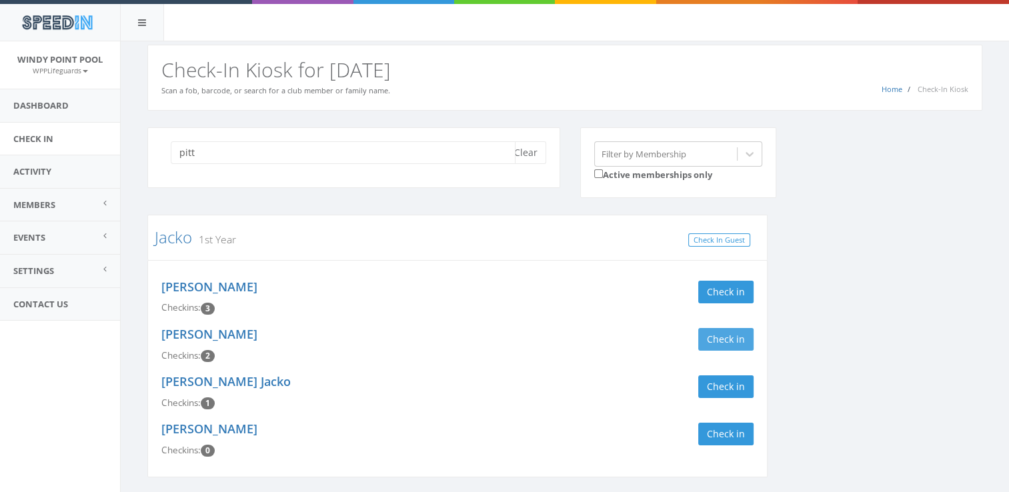
type input "pitt"
click at [738, 335] on button "Check in" at bounding box center [725, 339] width 55 height 23
click at [804, 312] on div "pitt Clear Filter by Membership Active memberships only Jacko 1st Year Check In…" at bounding box center [564, 310] width 855 height 367
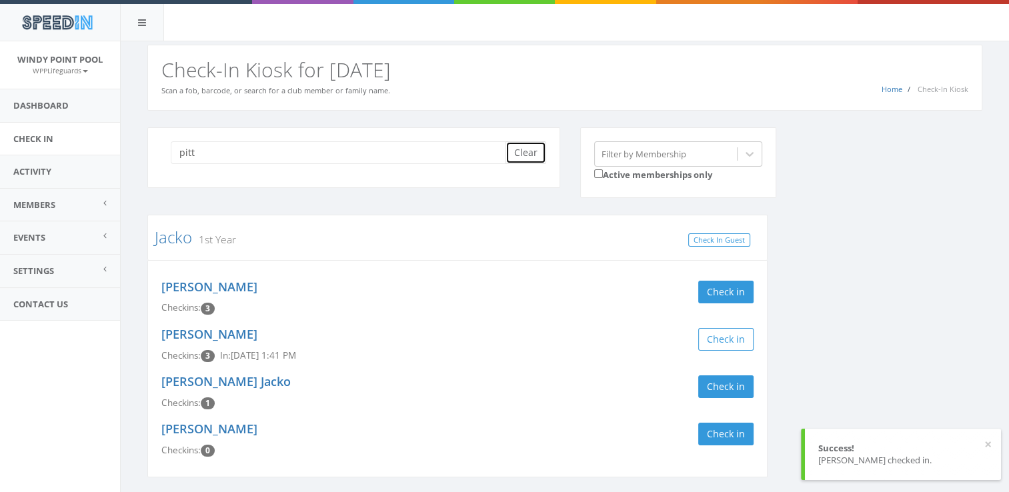
click at [519, 154] on button "Clear" at bounding box center [525, 152] width 41 height 23
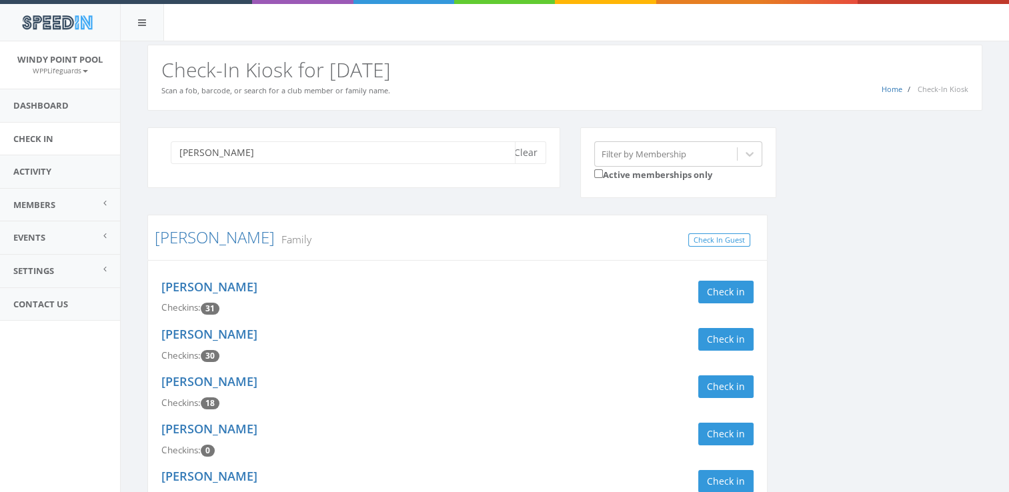
type input "minter"
click at [867, 253] on div "minter Clear Filter by Membership Active memberships only Minter Family Check I…" at bounding box center [564, 334] width 855 height 415
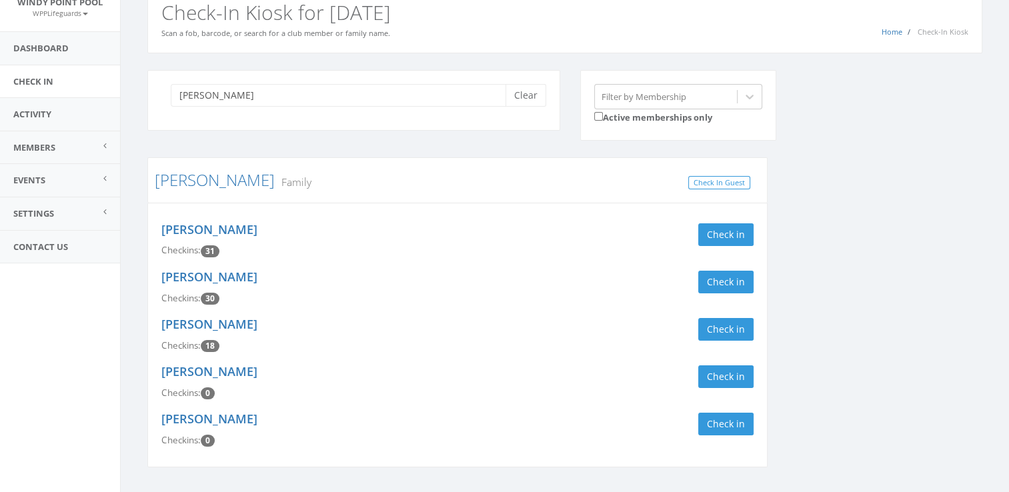
scroll to position [92, 0]
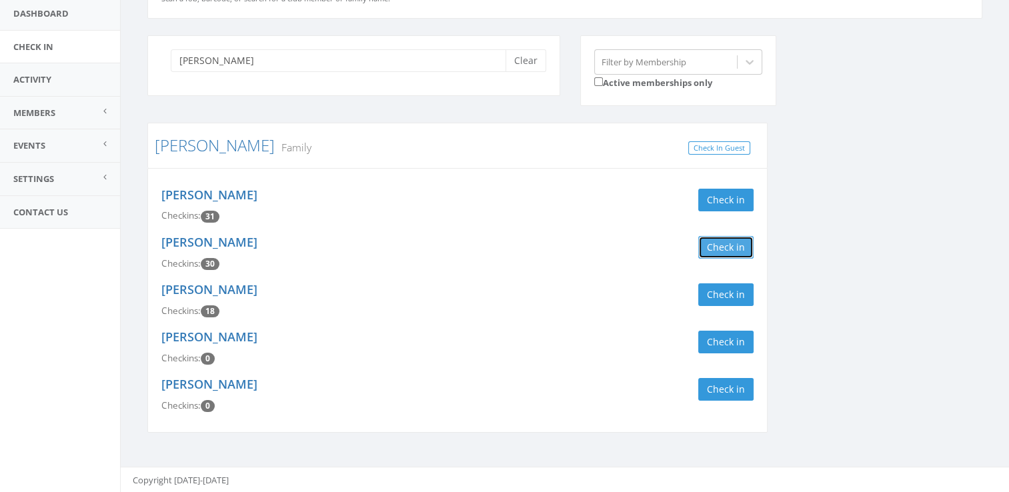
click at [739, 247] on button "Check in" at bounding box center [725, 247] width 55 height 23
click at [724, 196] on button "Check in" at bounding box center [725, 200] width 55 height 23
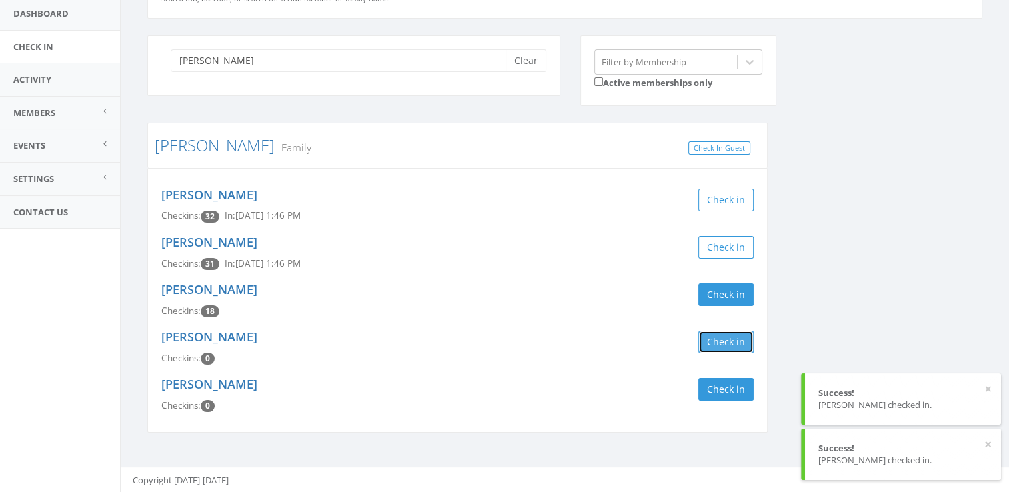
click at [720, 342] on button "Check in" at bounding box center [725, 342] width 55 height 23
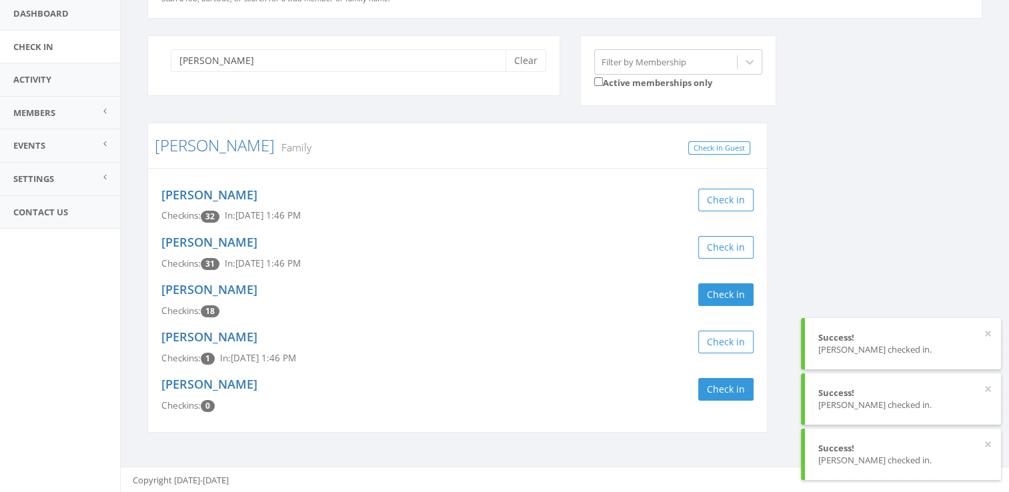
click at [840, 249] on div "minter Clear Filter by Membership Active memberships only Minter Family Check I…" at bounding box center [564, 242] width 855 height 415
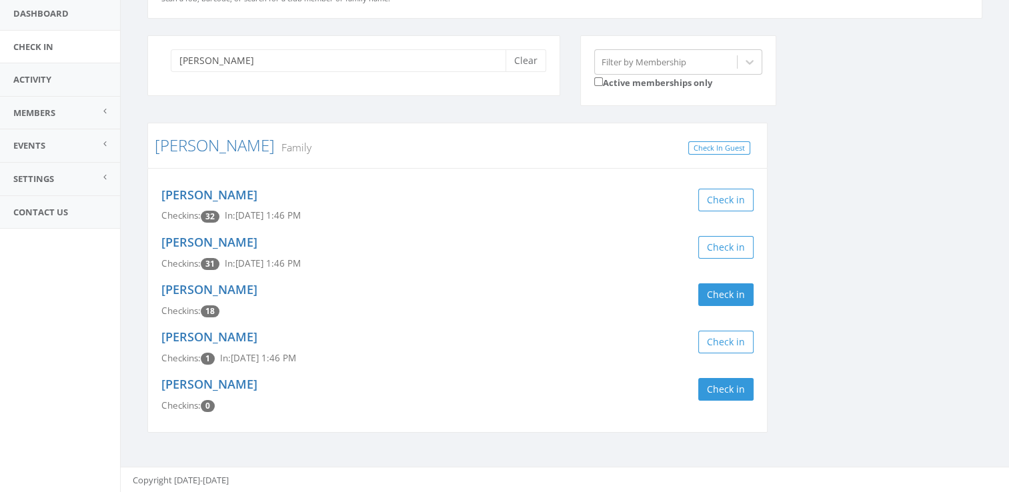
scroll to position [0, 0]
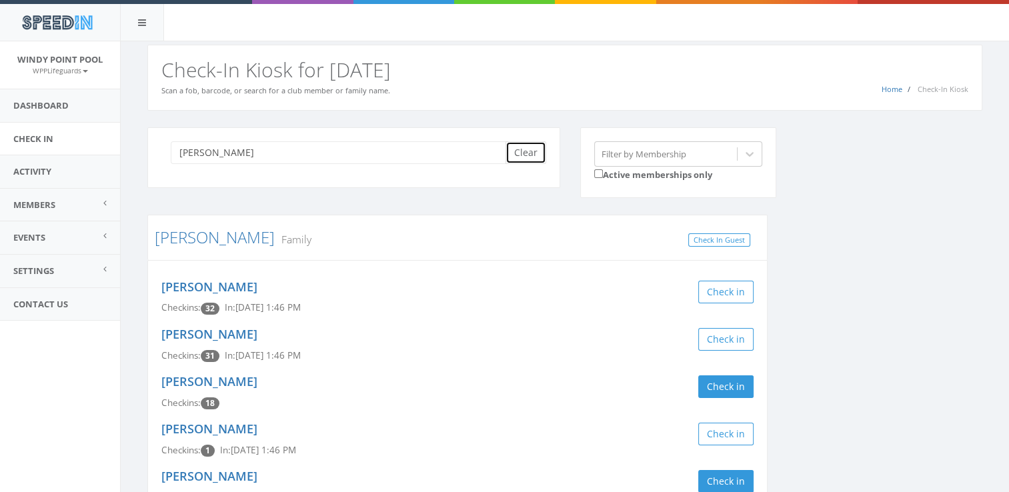
click at [535, 152] on button "Clear" at bounding box center [525, 152] width 41 height 23
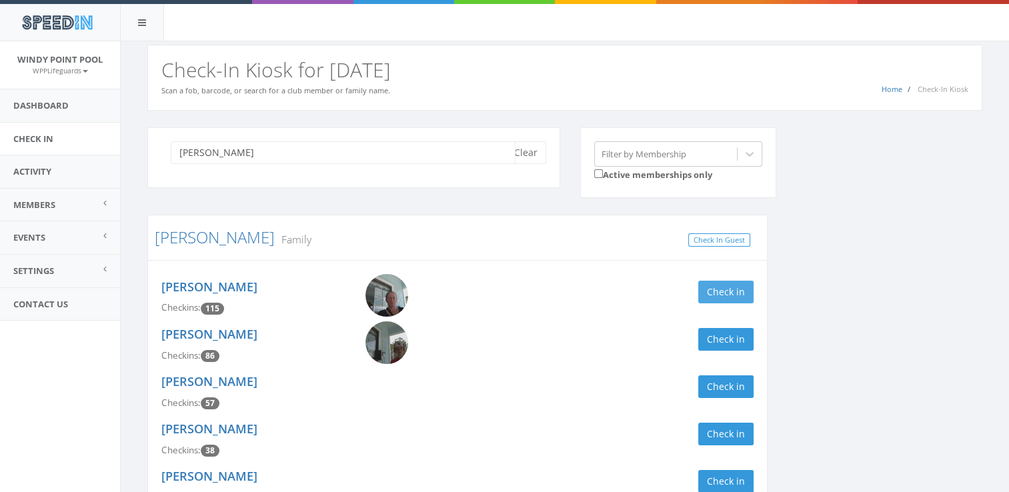
type input "butler"
click at [719, 291] on button "Check in" at bounding box center [725, 292] width 55 height 23
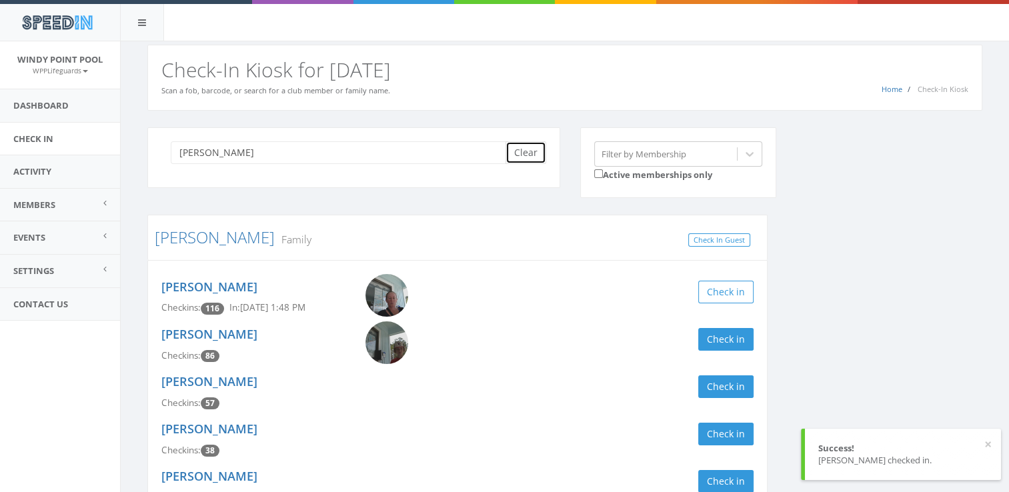
click at [525, 151] on button "Clear" at bounding box center [525, 152] width 41 height 23
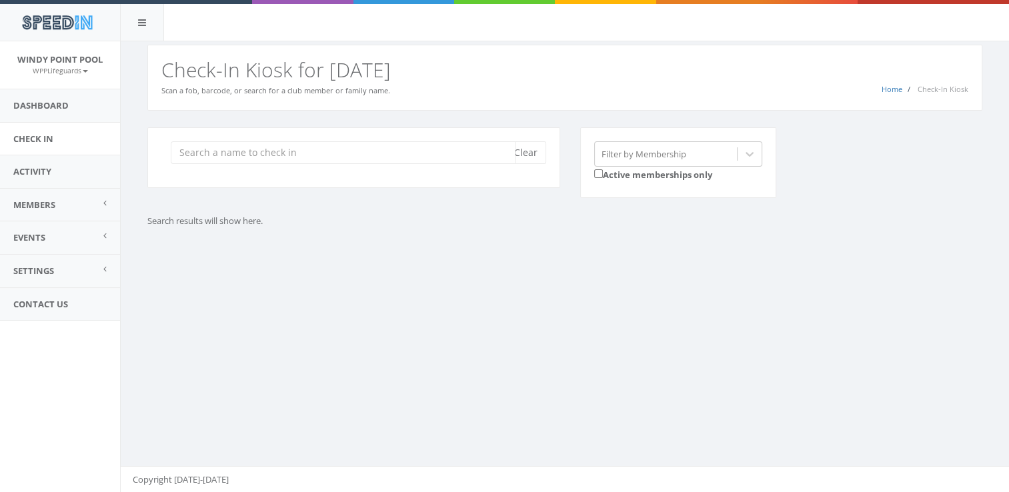
click at [505, 156] on input "search" at bounding box center [343, 152] width 345 height 23
click at [279, 157] on input "search" at bounding box center [343, 152] width 345 height 23
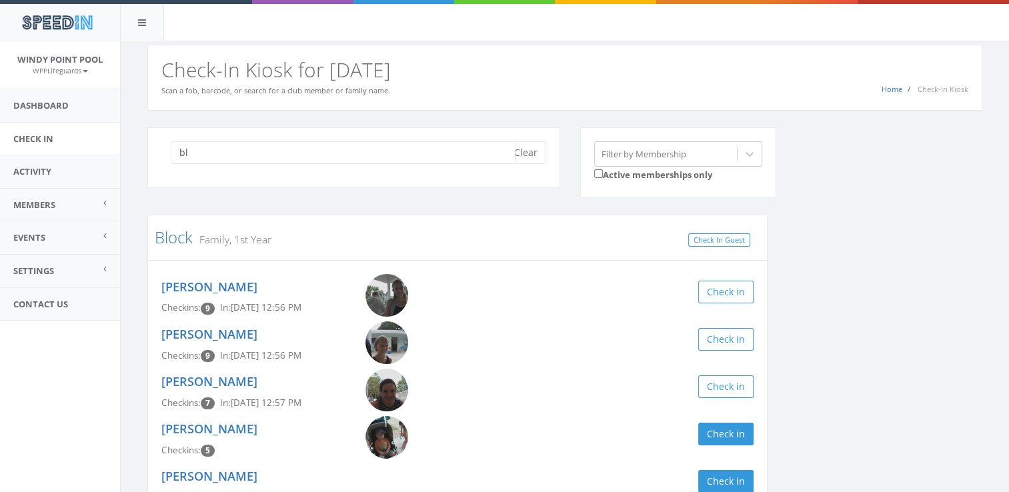
type input "b"
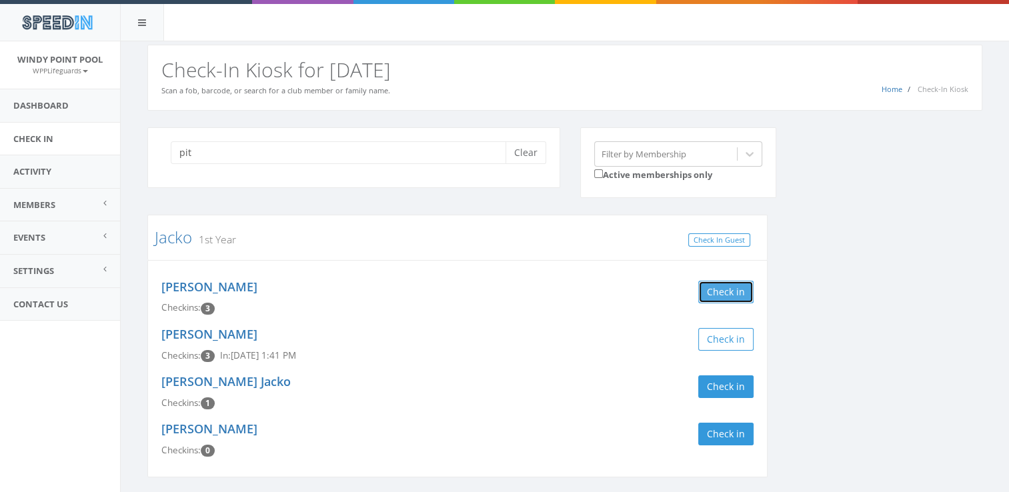
click at [720, 291] on button "Check in" at bounding box center [725, 292] width 55 height 23
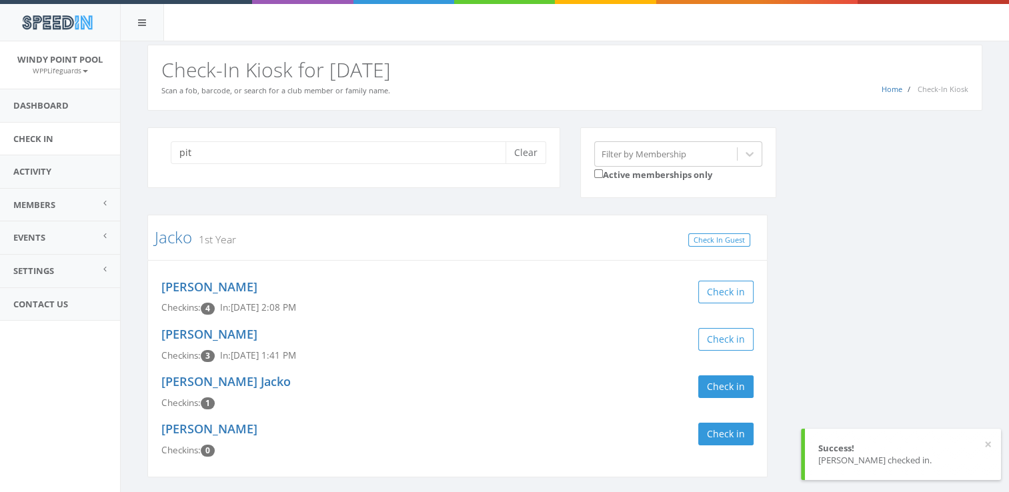
click at [851, 297] on div "pit Clear Filter by Membership Active memberships only Jacko 1st Year Check In …" at bounding box center [564, 310] width 855 height 367
click at [463, 147] on input "pit" at bounding box center [343, 152] width 345 height 23
type input "p"
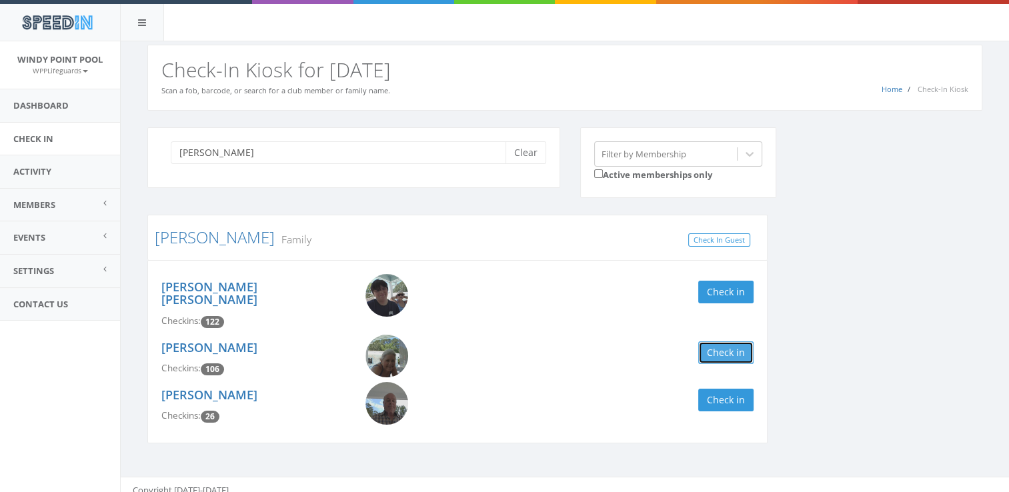
click at [723, 341] on button "Check in" at bounding box center [725, 352] width 55 height 23
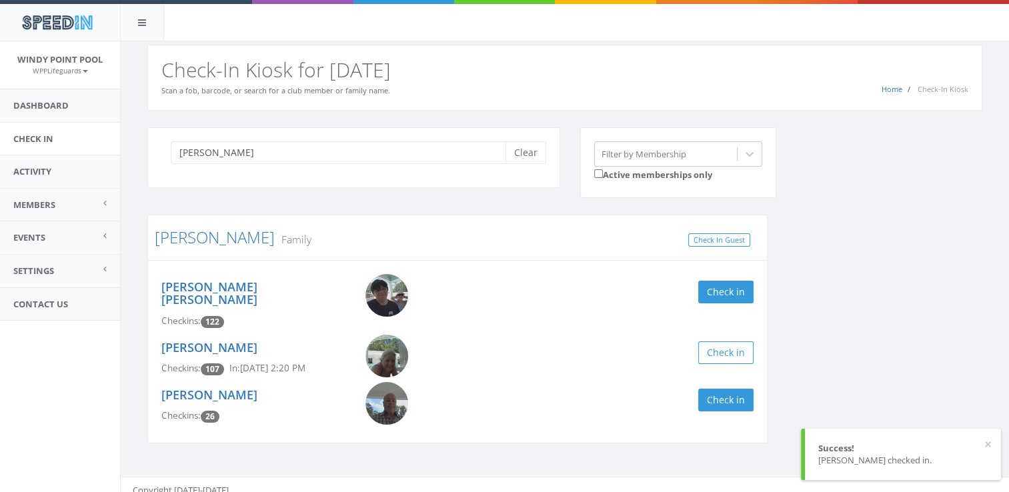
click at [787, 335] on div "winget Clear Filter by Membership Active memberships only Winget Family Check I…" at bounding box center [564, 293] width 855 height 333
click at [434, 148] on input "winget" at bounding box center [343, 152] width 345 height 23
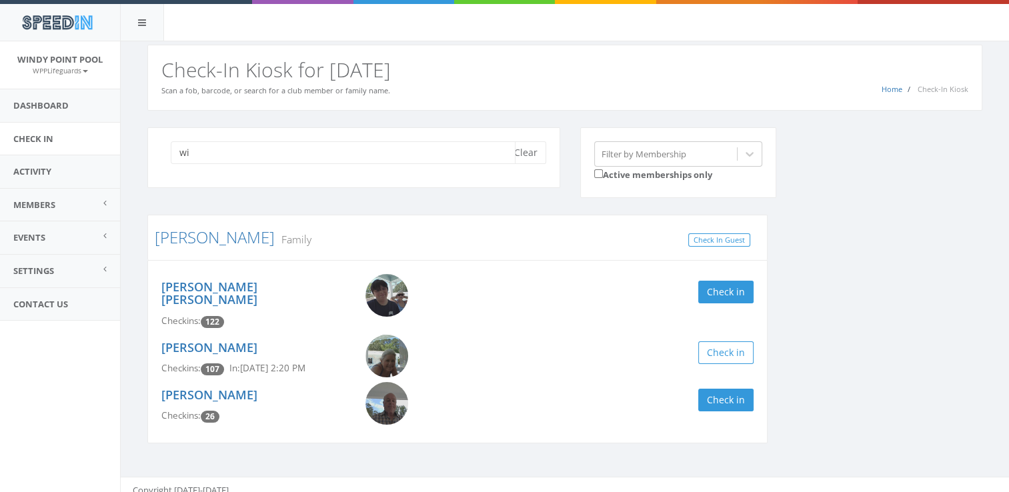
type input "w"
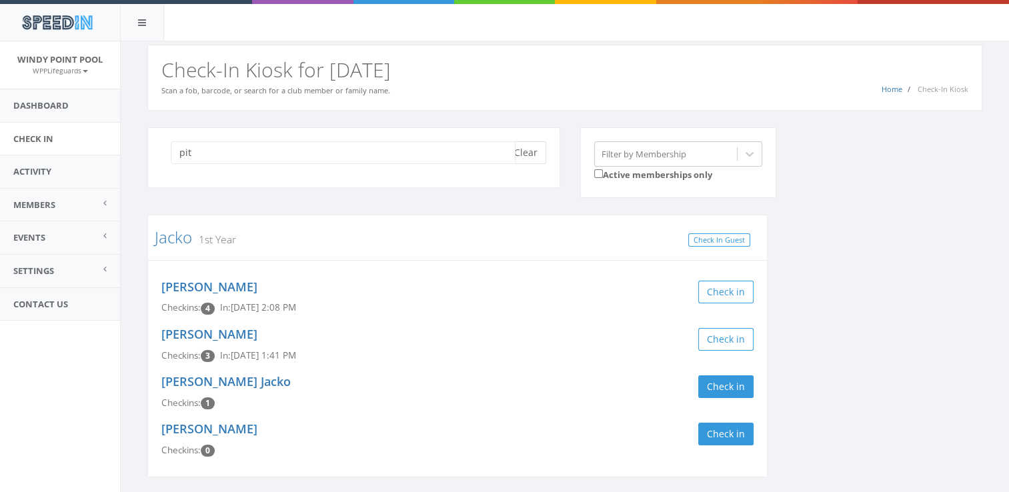
type input "pit"
click at [531, 161] on button "Clear" at bounding box center [525, 152] width 41 height 23
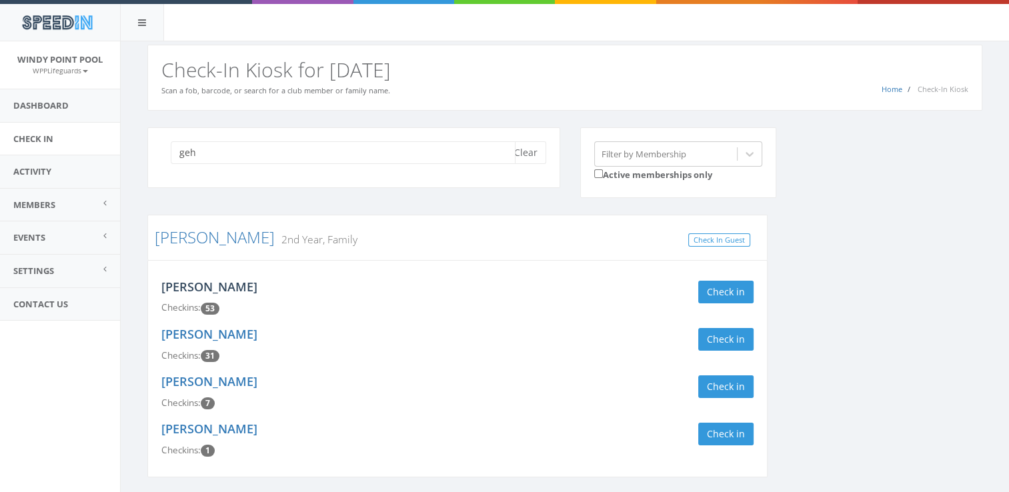
type input "geh"
click at [186, 282] on link "Kaleb Gehrt" at bounding box center [209, 287] width 96 height 16
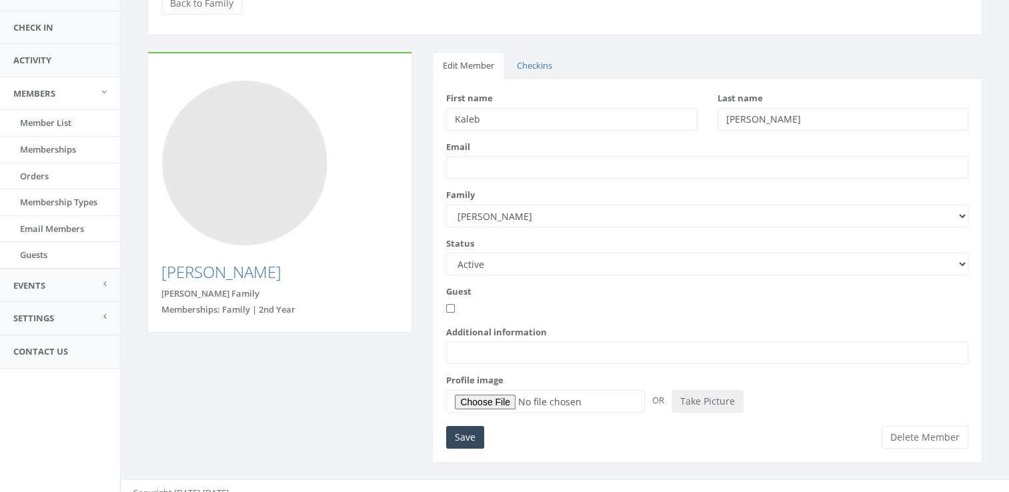
scroll to position [123, 0]
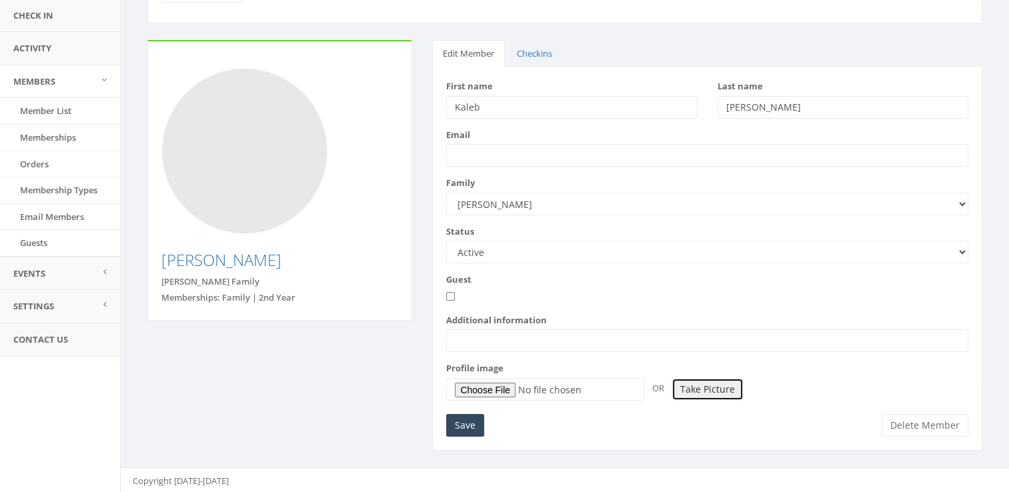
click at [729, 388] on button "Take Picture" at bounding box center [707, 389] width 72 height 23
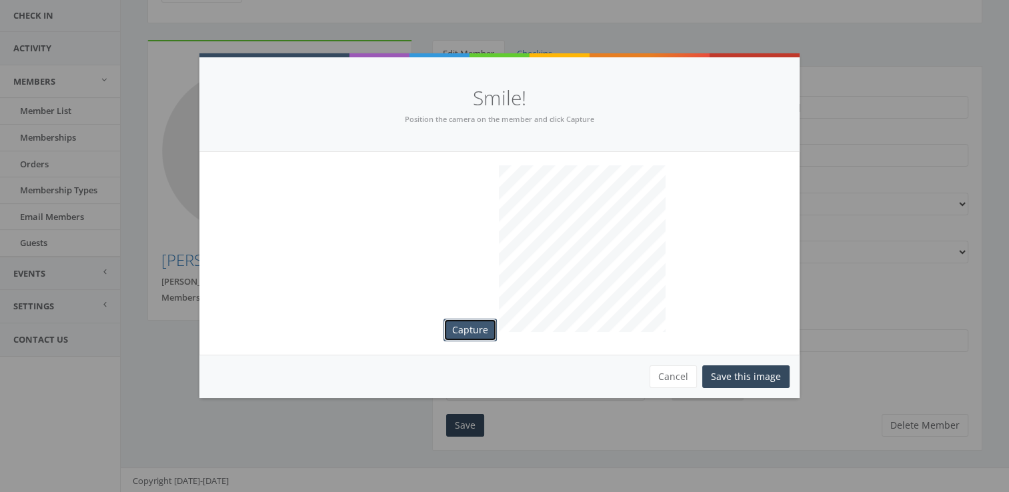
click at [485, 333] on button "Capture" at bounding box center [469, 330] width 53 height 23
click at [727, 375] on button "Save this image" at bounding box center [745, 376] width 87 height 23
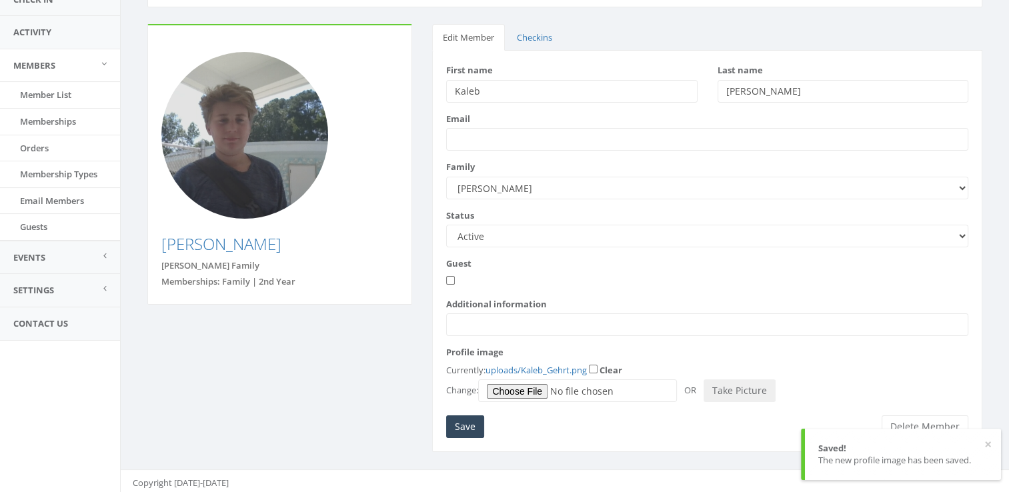
scroll to position [141, 0]
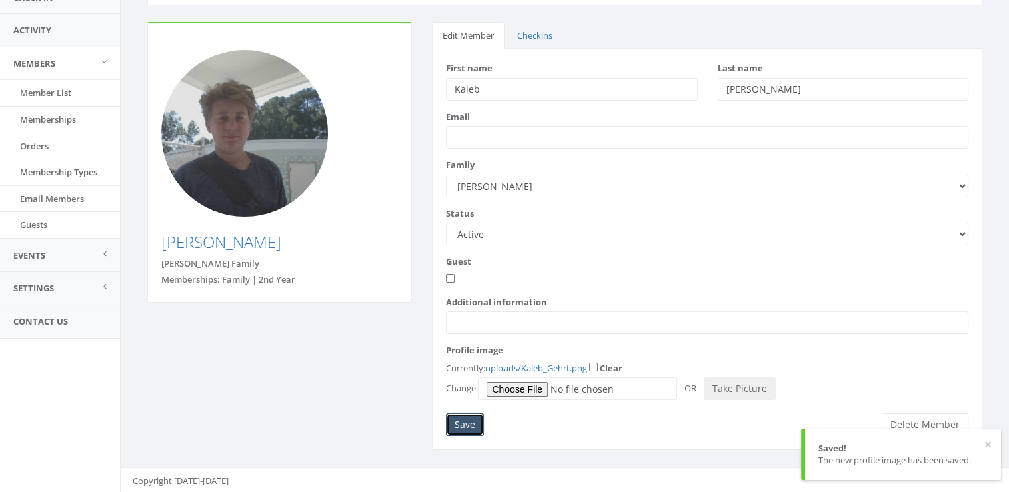
click at [465, 421] on input "Save" at bounding box center [465, 424] width 38 height 23
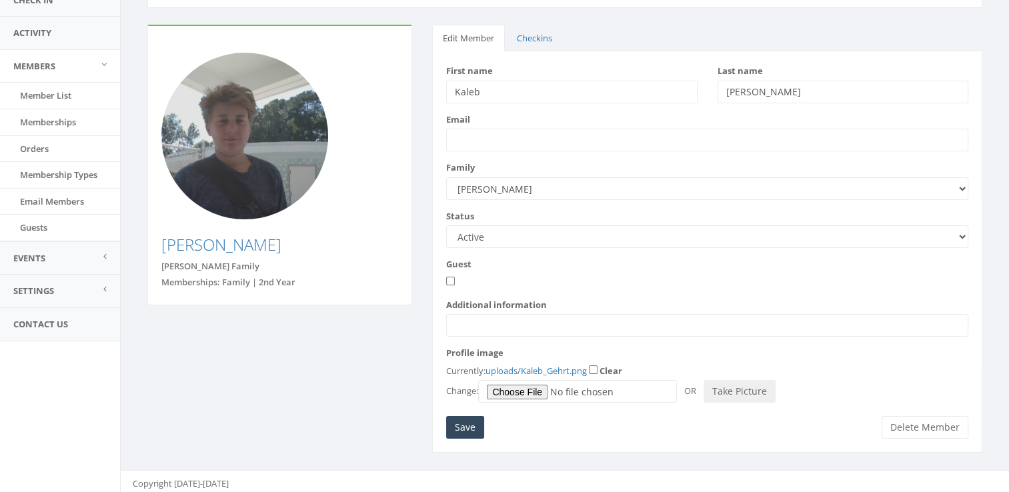
scroll to position [141, 0]
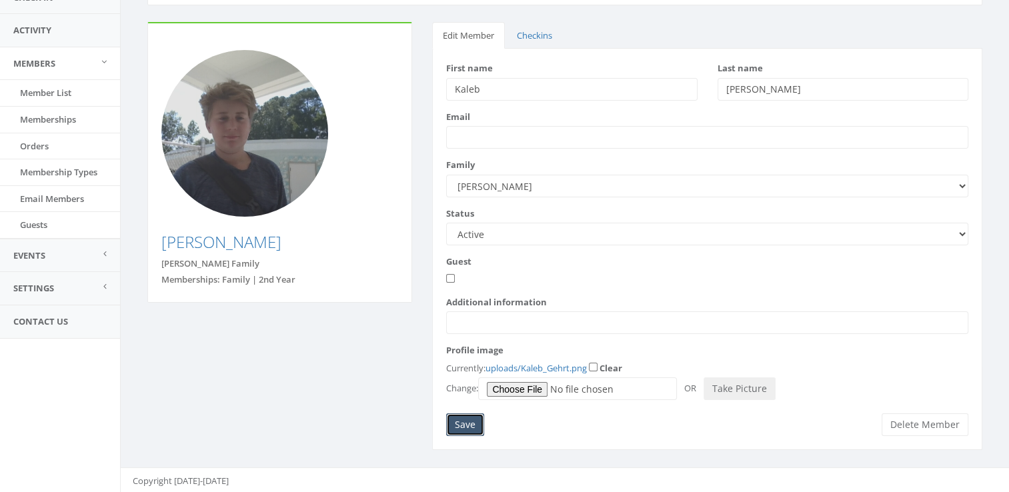
click at [472, 420] on input "Save" at bounding box center [465, 424] width 38 height 23
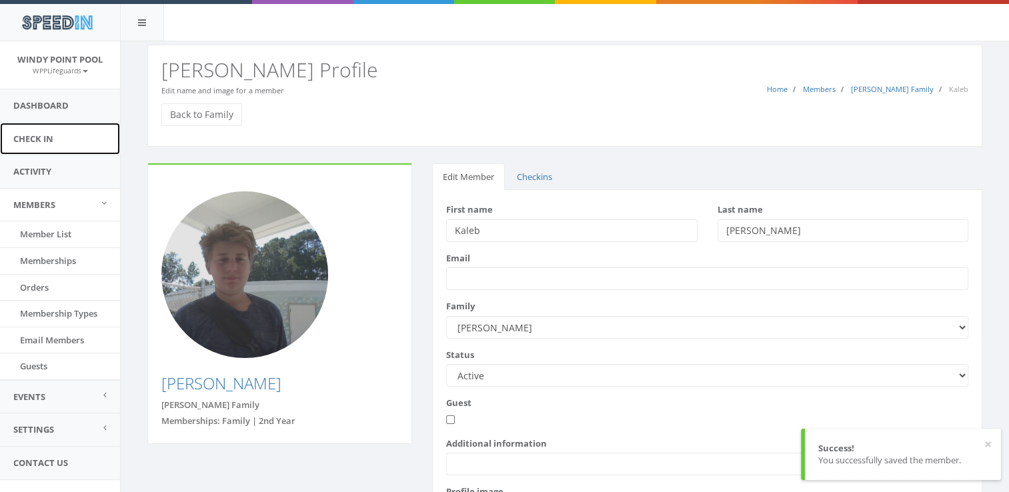
click at [61, 138] on link "Check In" at bounding box center [60, 139] width 120 height 33
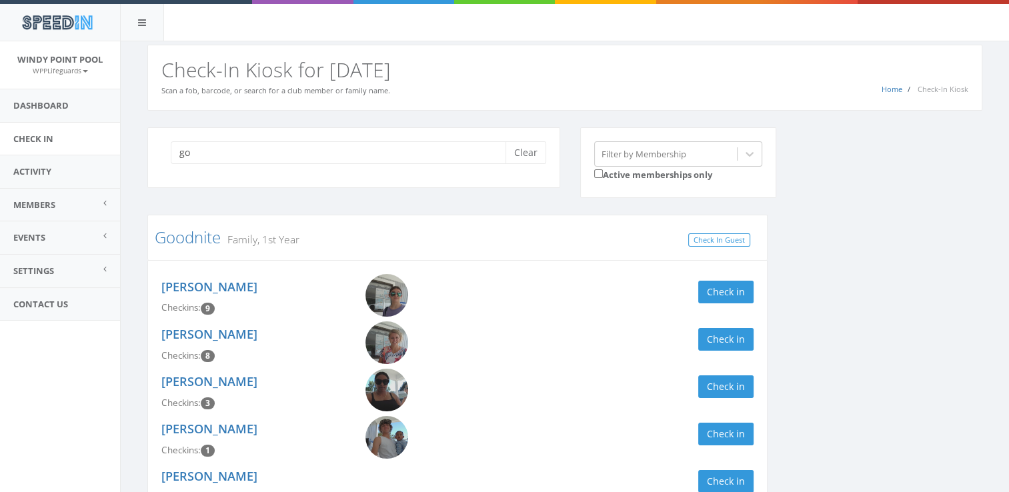
type input "g"
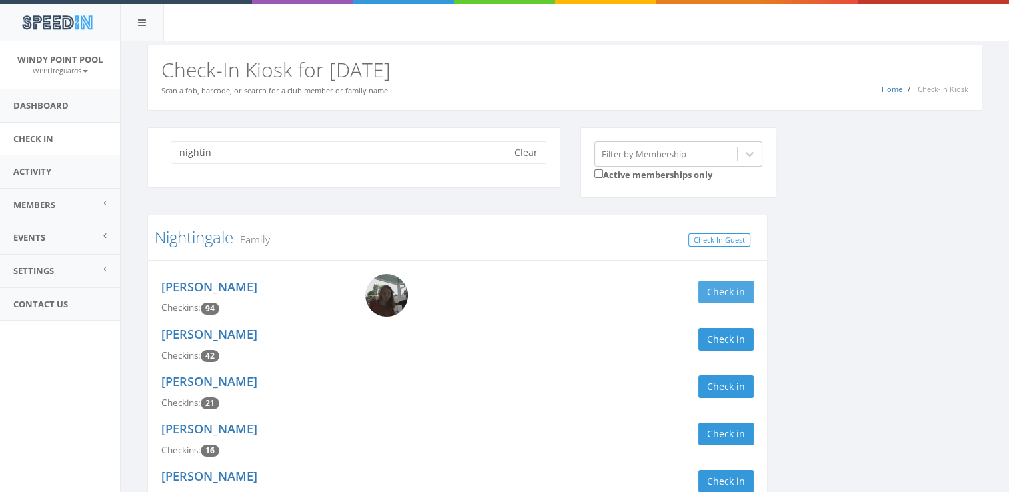
type input "nightin"
click at [745, 287] on button "Check in" at bounding box center [725, 292] width 55 height 23
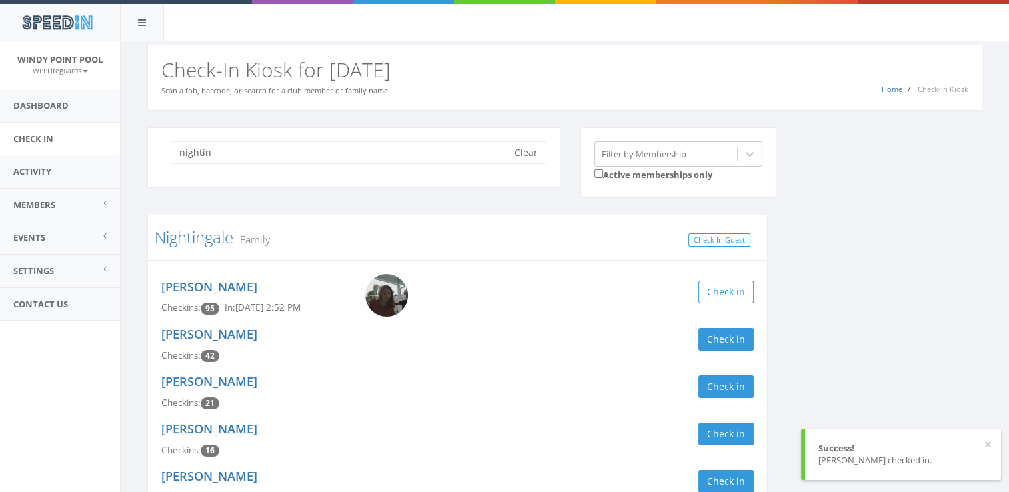
click at [843, 265] on div "nightin Clear Filter by Membership Active memberships only Nightingale Family C…" at bounding box center [564, 334] width 855 height 415
click at [517, 143] on button "Clear" at bounding box center [525, 152] width 41 height 23
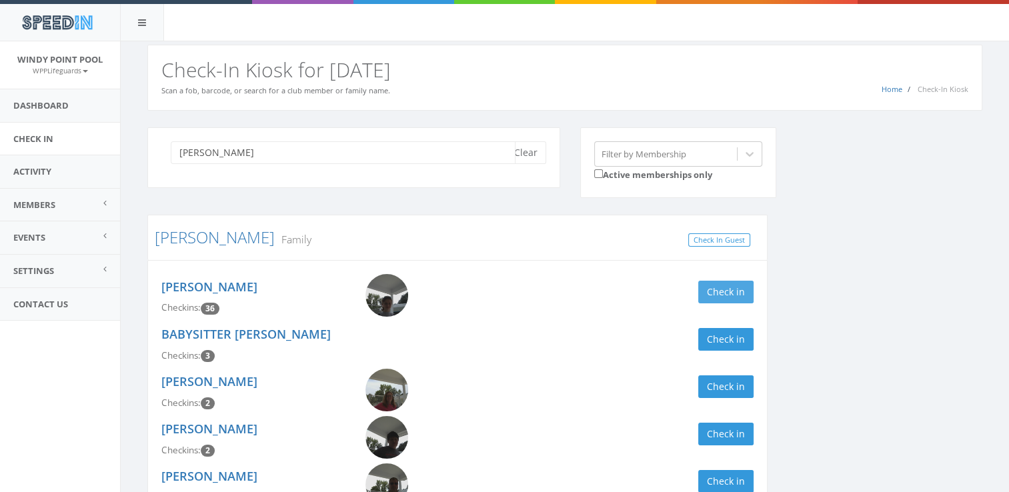
type input "[PERSON_NAME]"
click at [738, 295] on button "Check in" at bounding box center [725, 292] width 55 height 23
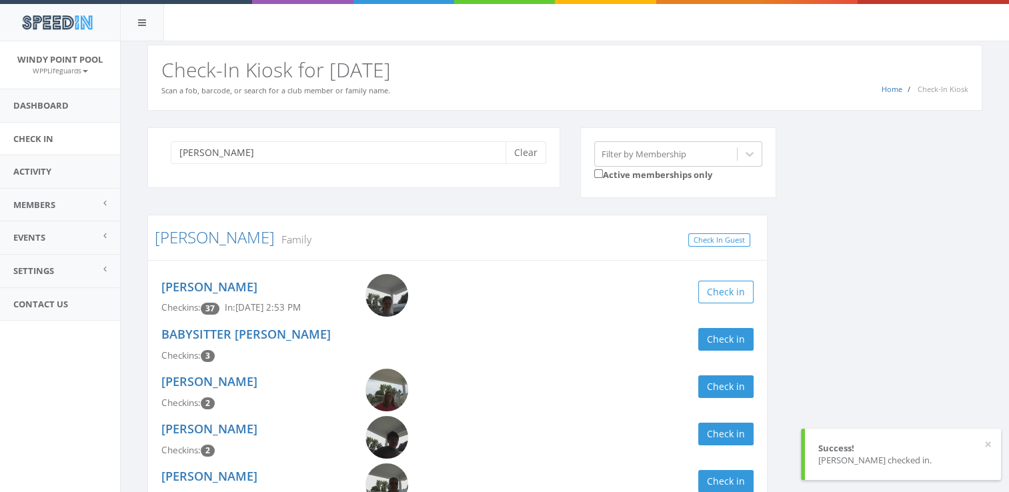
click at [864, 272] on div "[PERSON_NAME] Clear Filter by Membership Active memberships only [PERSON_NAME] …" at bounding box center [564, 334] width 855 height 415
click at [521, 151] on button "Clear" at bounding box center [525, 152] width 41 height 23
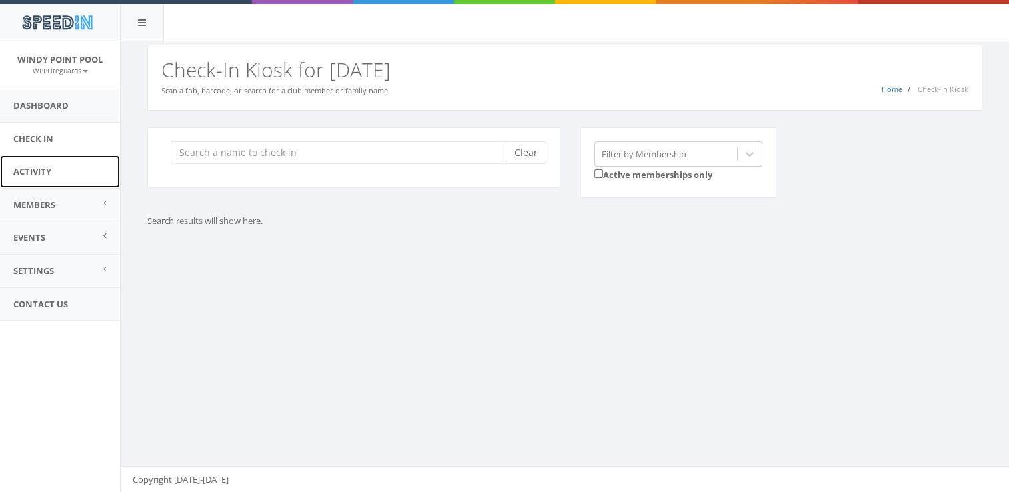
click at [67, 171] on link "Activity" at bounding box center [60, 171] width 120 height 33
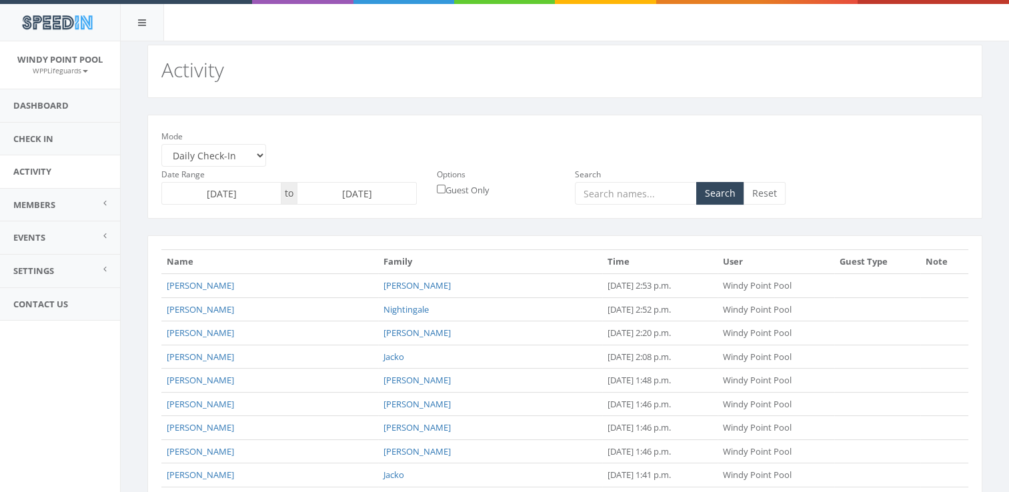
click at [96, 135] on link "Check In" at bounding box center [60, 139] width 120 height 33
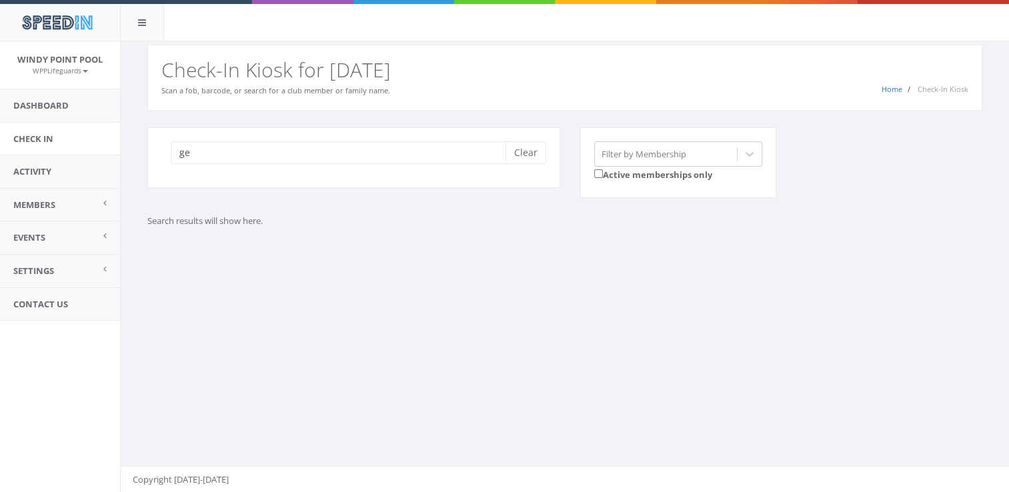
type input "g"
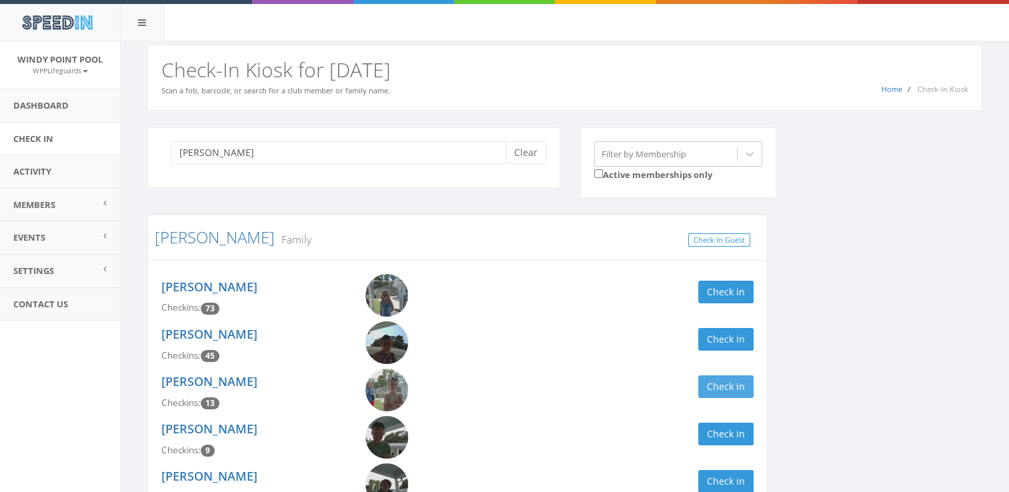
type input "[PERSON_NAME]"
click at [729, 387] on button "Check in" at bounding box center [725, 386] width 55 height 23
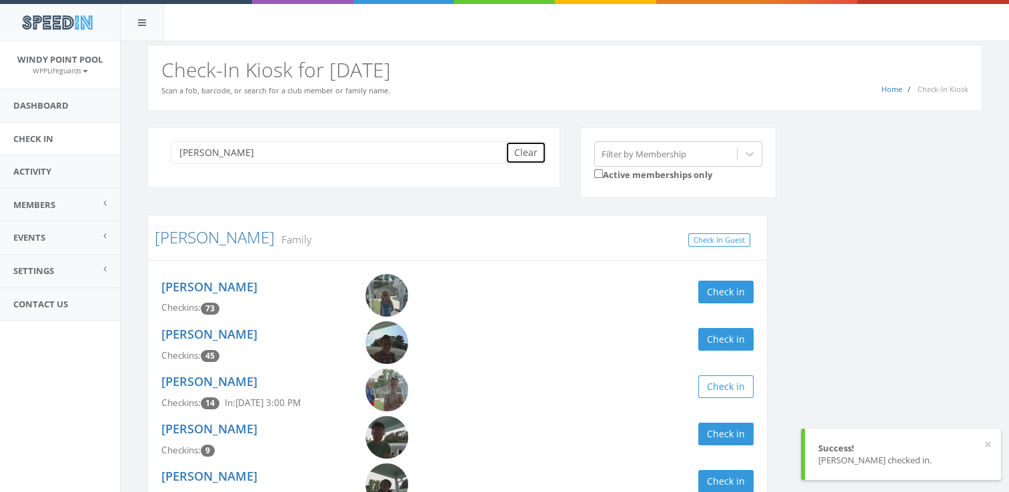
click at [517, 151] on button "Clear" at bounding box center [525, 152] width 41 height 23
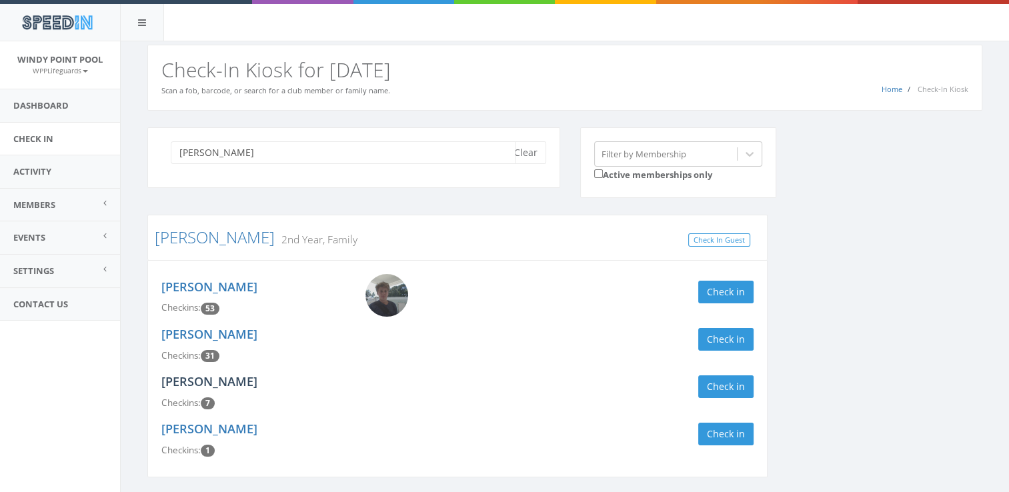
type input "[PERSON_NAME]"
click at [217, 379] on link "[PERSON_NAME]" at bounding box center [209, 381] width 96 height 16
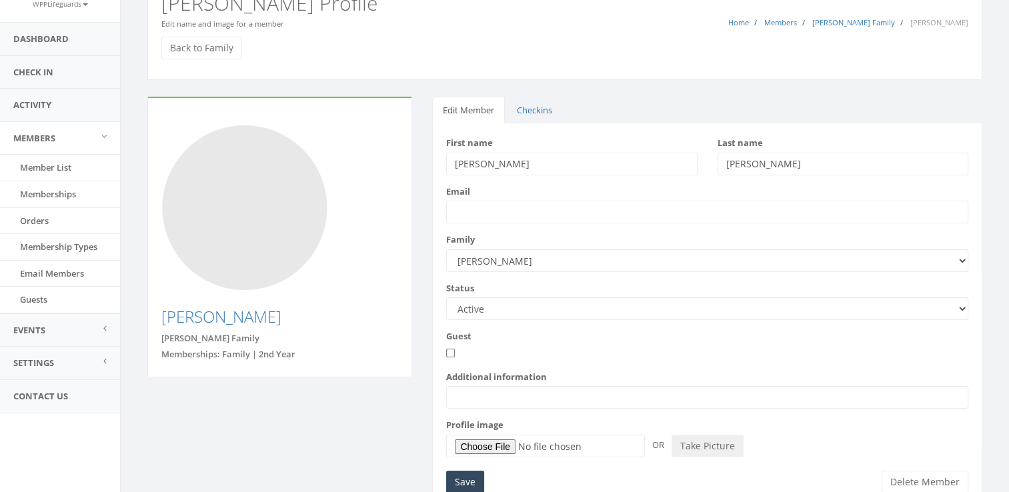
scroll to position [123, 0]
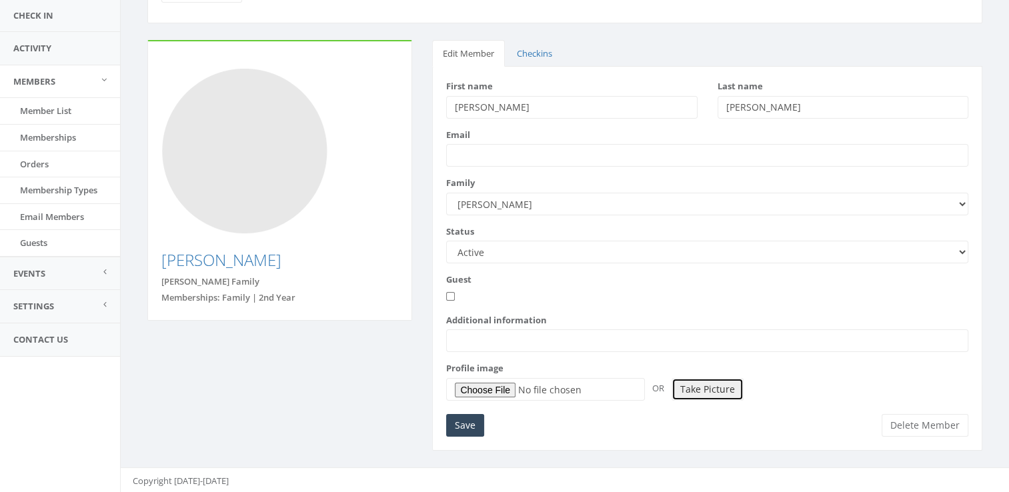
click at [712, 380] on button "Take Picture" at bounding box center [707, 389] width 72 height 23
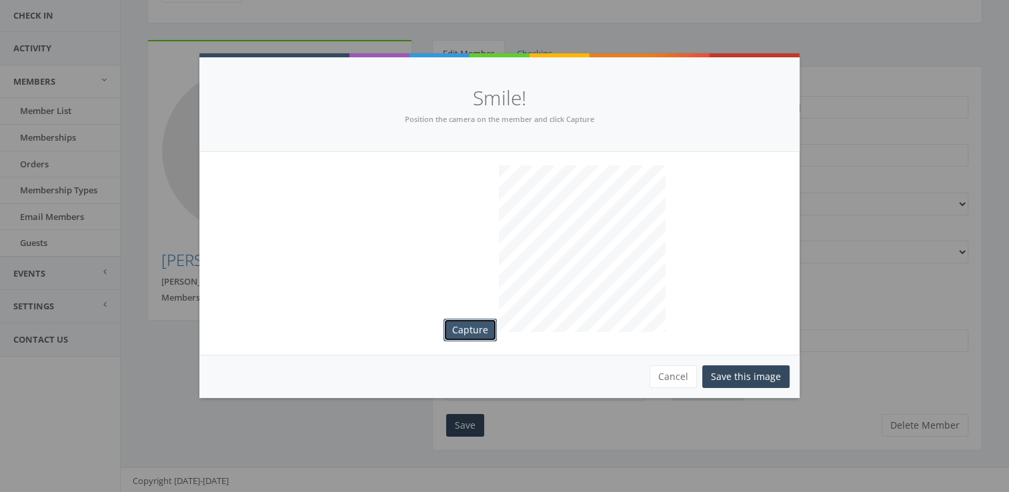
click at [469, 323] on button "Capture" at bounding box center [469, 330] width 53 height 23
click at [771, 373] on button "Save this image" at bounding box center [745, 376] width 87 height 23
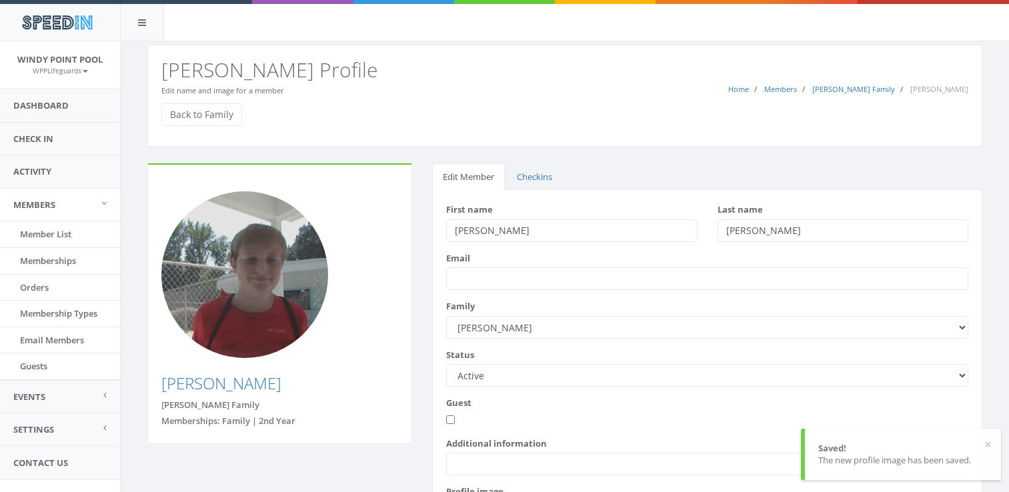
scroll to position [113, 0]
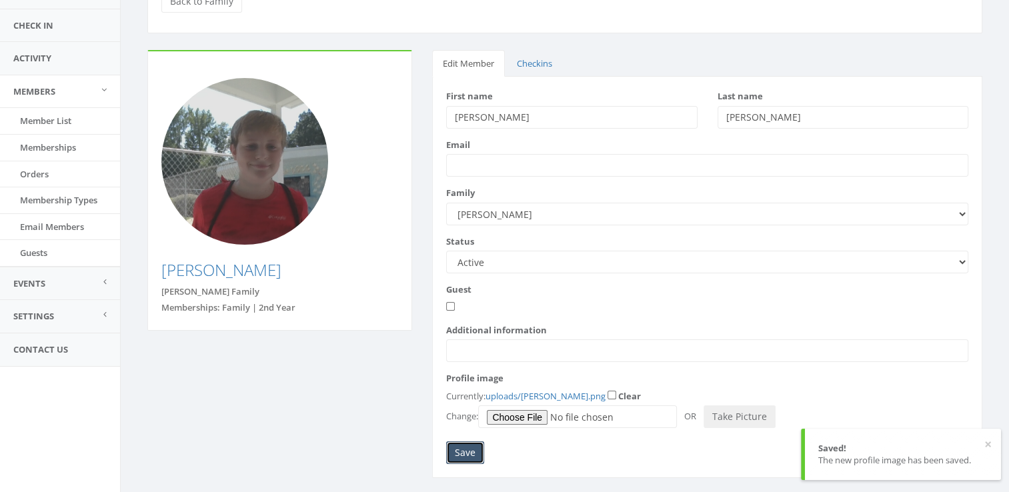
click at [474, 449] on input "Save" at bounding box center [465, 452] width 38 height 23
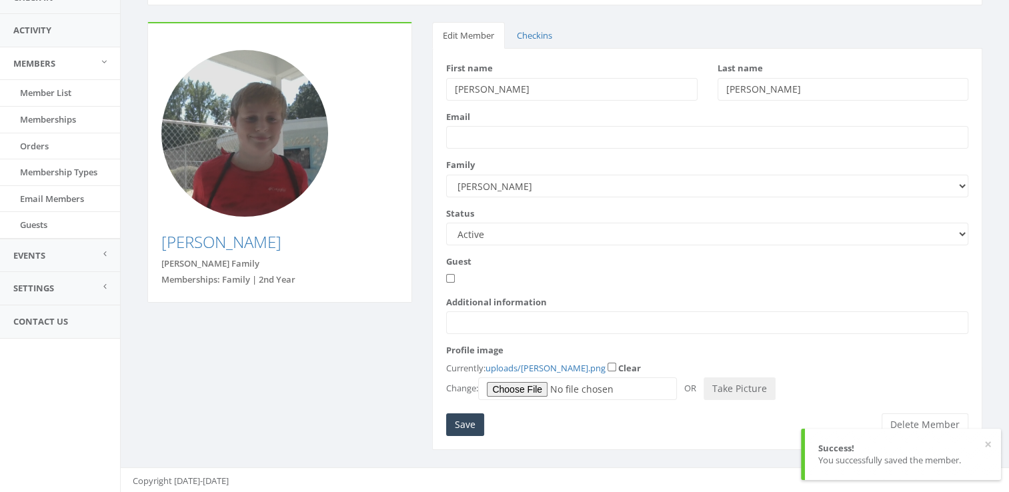
scroll to position [141, 0]
click at [461, 427] on input "Save" at bounding box center [465, 424] width 38 height 23
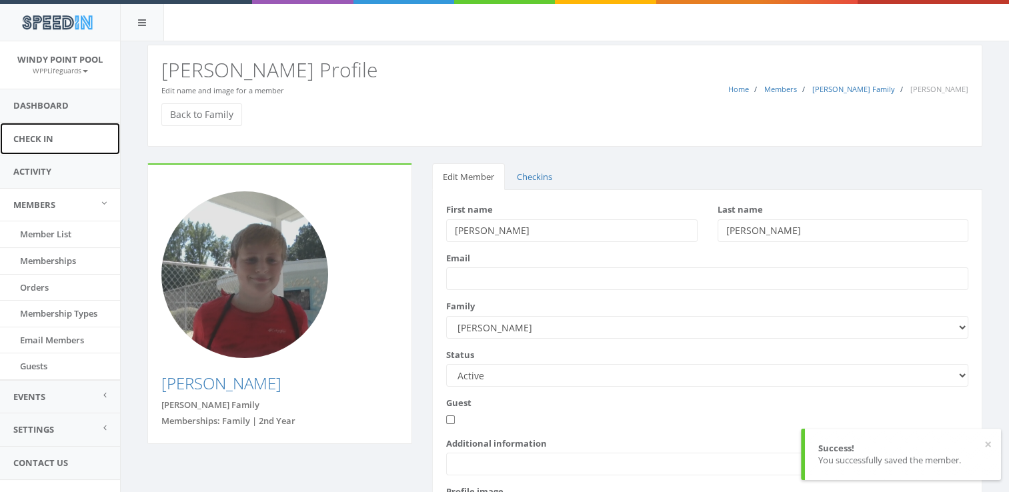
click at [51, 127] on link "Check In" at bounding box center [60, 139] width 120 height 33
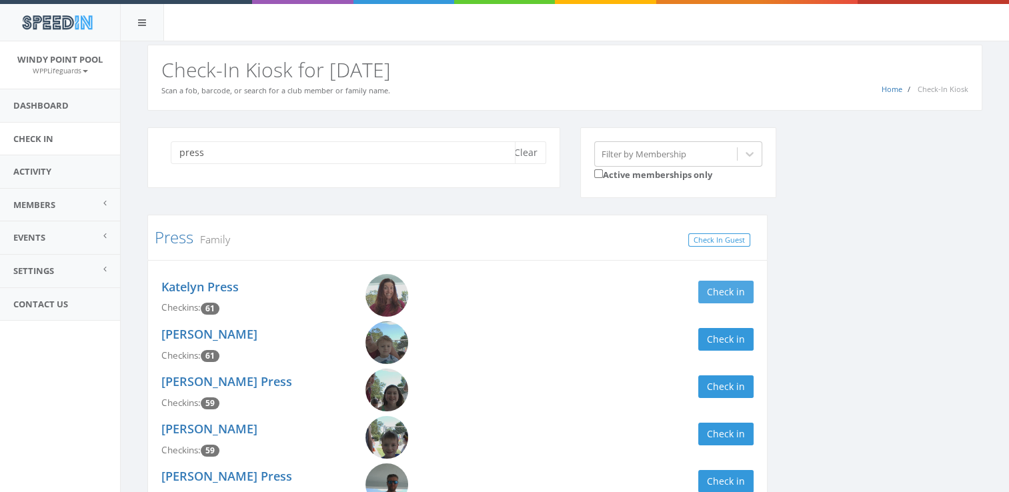
type input "press"
click at [717, 291] on button "Check in" at bounding box center [725, 292] width 55 height 23
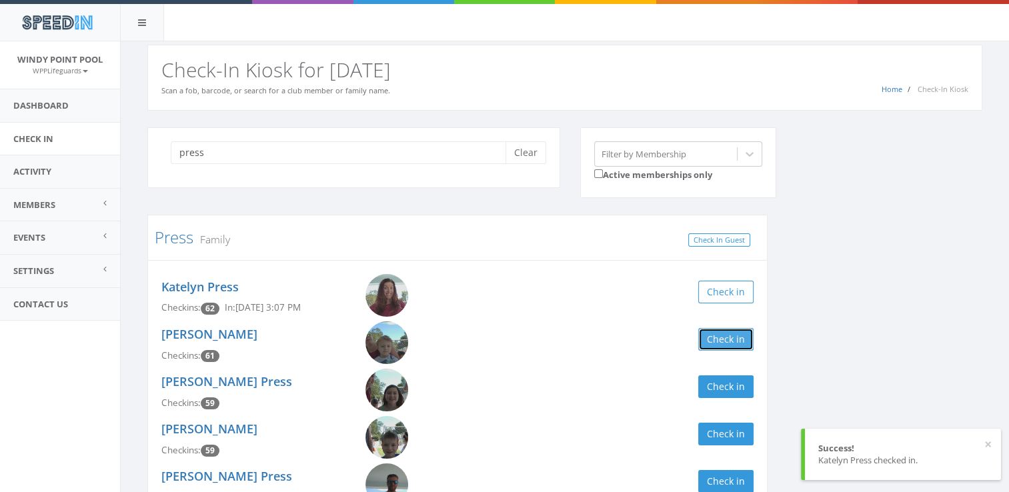
click at [730, 341] on button "Check in" at bounding box center [725, 339] width 55 height 23
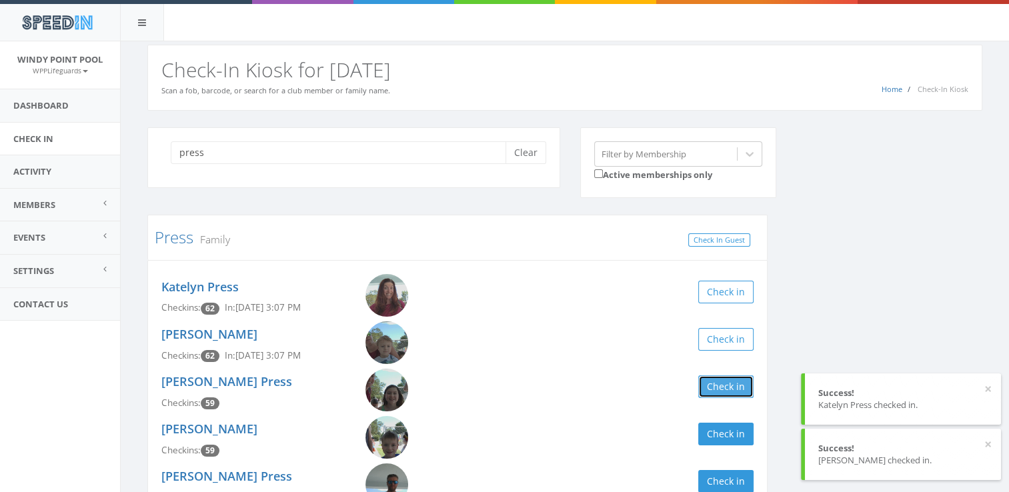
click at [736, 381] on button "Check in" at bounding box center [725, 386] width 55 height 23
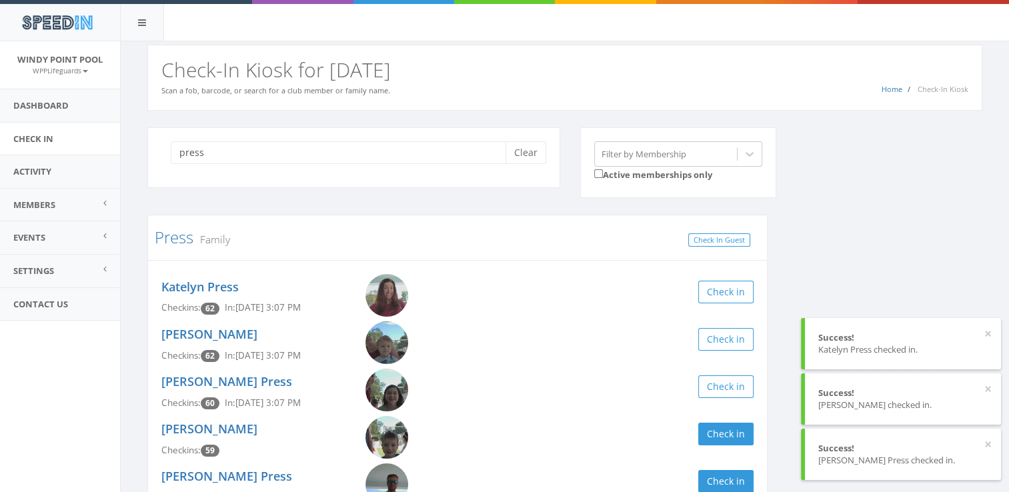
click at [731, 447] on div "[PERSON_NAME] Checkins: 59 Check in" at bounding box center [457, 439] width 612 height 47
click at [726, 441] on button "Check in" at bounding box center [725, 434] width 55 height 23
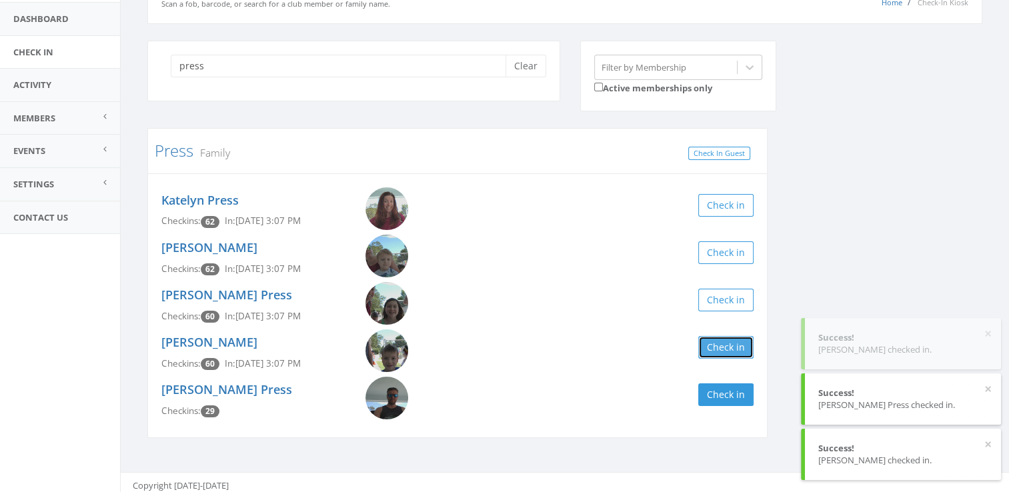
scroll to position [92, 0]
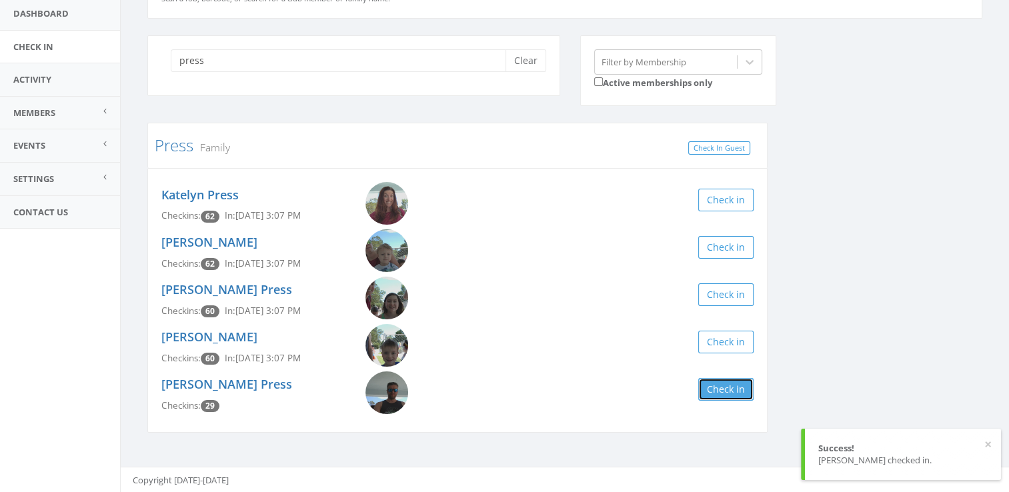
click at [738, 387] on button "Check in" at bounding box center [725, 389] width 55 height 23
click at [782, 357] on div "press Clear Filter by Membership Active memberships only Press Family Check In …" at bounding box center [564, 242] width 855 height 415
